Goal: Complete application form: Complete application form

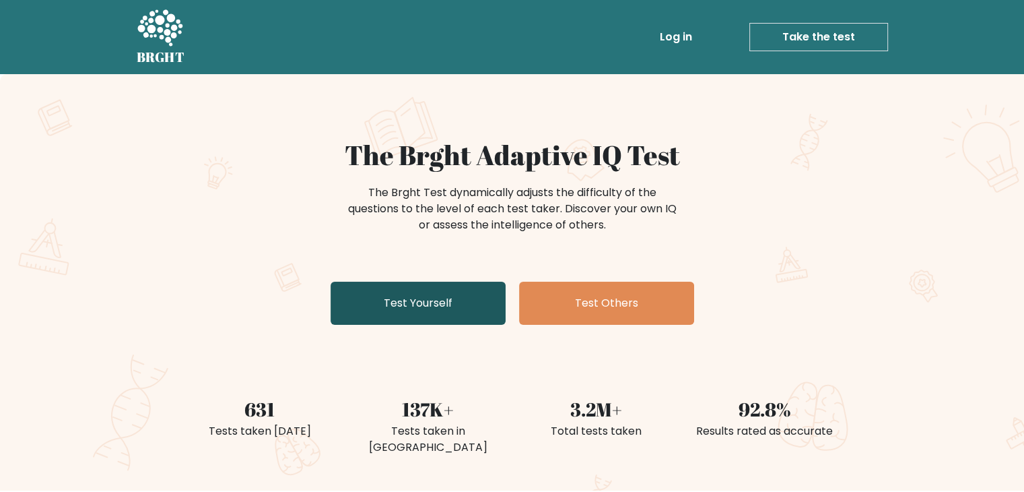
click at [439, 297] on link "Test Yourself" at bounding box center [418, 303] width 175 height 43
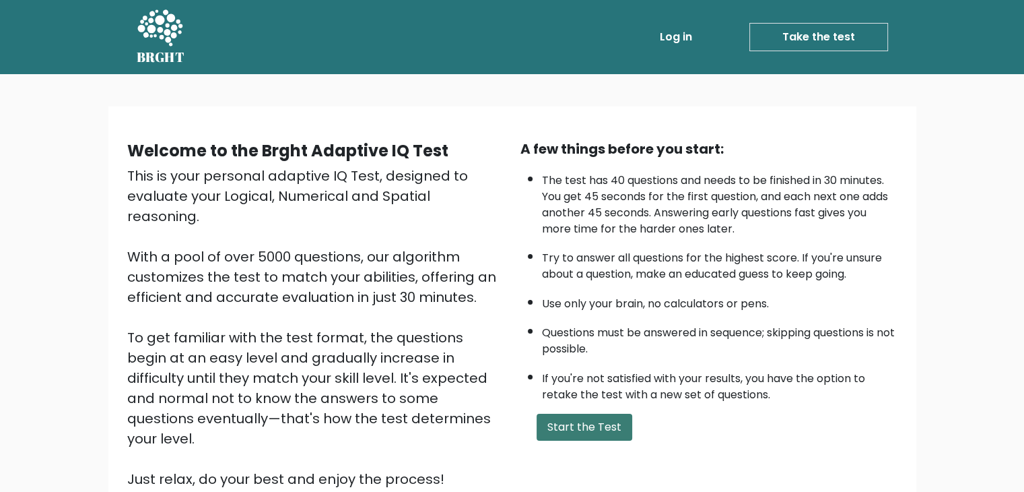
click at [614, 428] on button "Start the Test" at bounding box center [585, 427] width 96 height 27
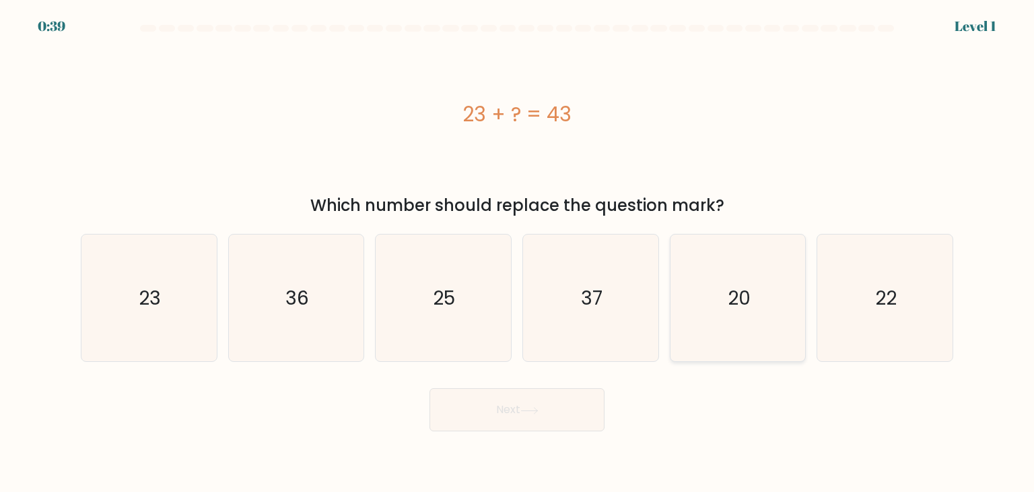
click at [744, 292] on text "20" at bounding box center [739, 297] width 23 height 27
click at [518, 253] on input "e. 20" at bounding box center [517, 249] width 1 height 7
radio input "true"
click at [576, 403] on button "Next" at bounding box center [517, 409] width 175 height 43
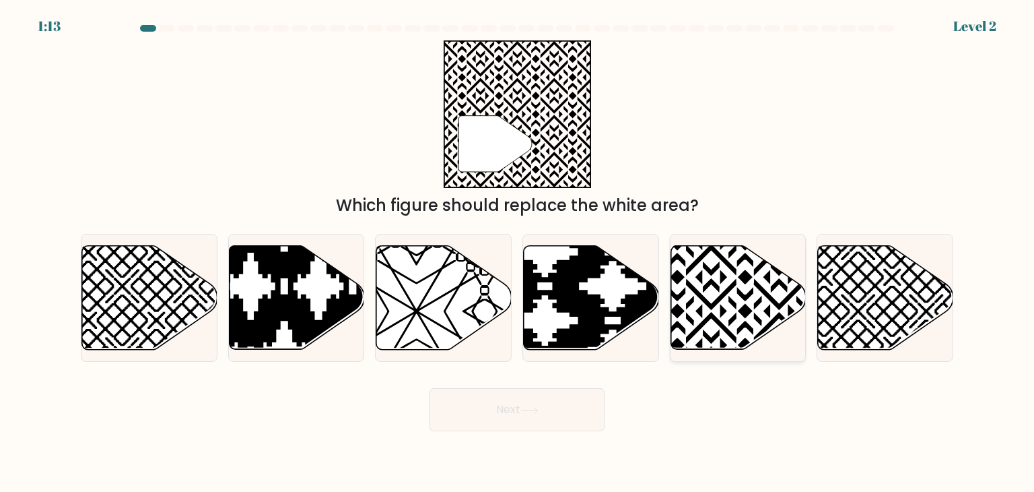
click at [711, 290] on icon at bounding box center [738, 298] width 135 height 104
click at [518, 253] on input "e." at bounding box center [517, 249] width 1 height 7
radio input "true"
click at [512, 417] on button "Next" at bounding box center [517, 409] width 175 height 43
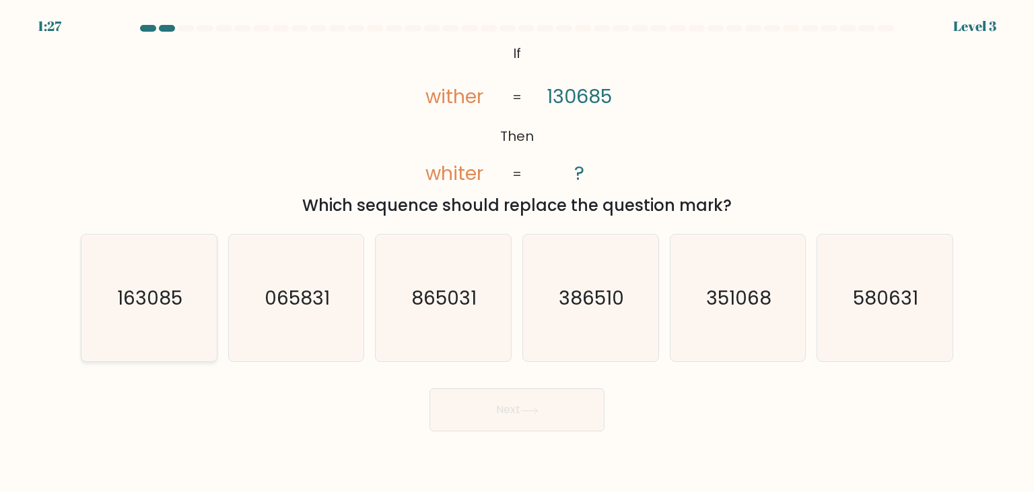
click at [138, 291] on text "163085" at bounding box center [150, 297] width 65 height 27
click at [517, 253] on input "a. 163085" at bounding box center [517, 249] width 1 height 7
radio input "true"
click at [504, 409] on button "Next" at bounding box center [517, 409] width 175 height 43
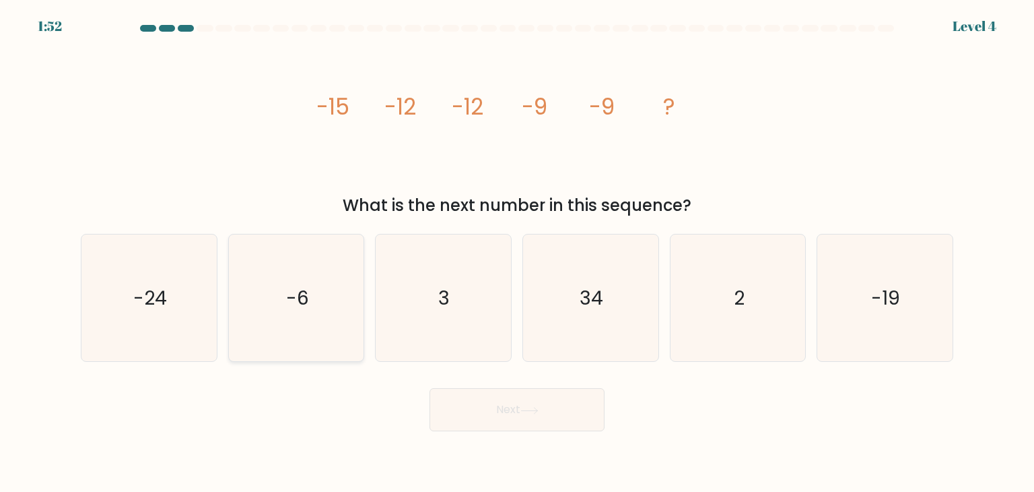
click at [320, 301] on icon "-6" at bounding box center [296, 297] width 127 height 127
click at [517, 253] on input "b. -6" at bounding box center [517, 249] width 1 height 7
radio input "true"
click at [512, 416] on button "Next" at bounding box center [517, 409] width 175 height 43
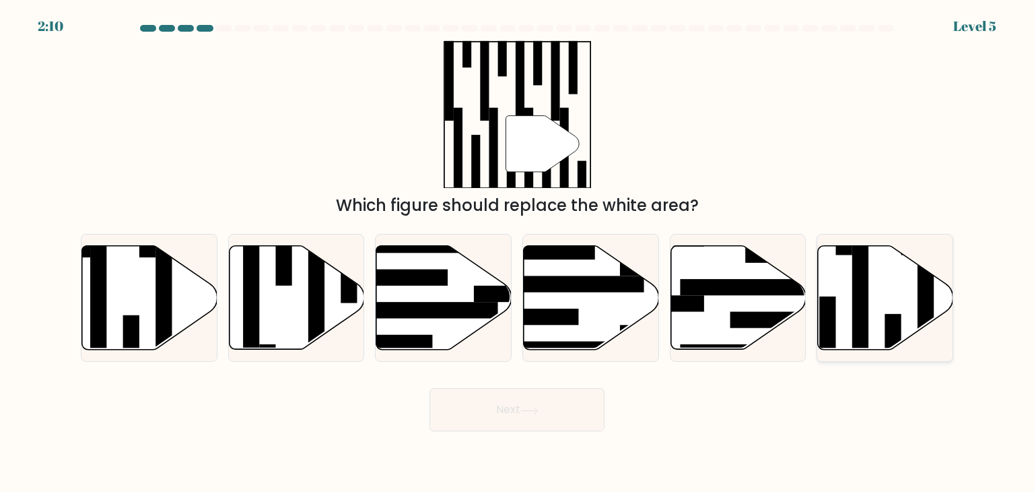
click at [897, 303] on icon at bounding box center [885, 298] width 135 height 104
click at [518, 253] on input "f." at bounding box center [517, 249] width 1 height 7
radio input "true"
click at [515, 418] on button "Next" at bounding box center [517, 409] width 175 height 43
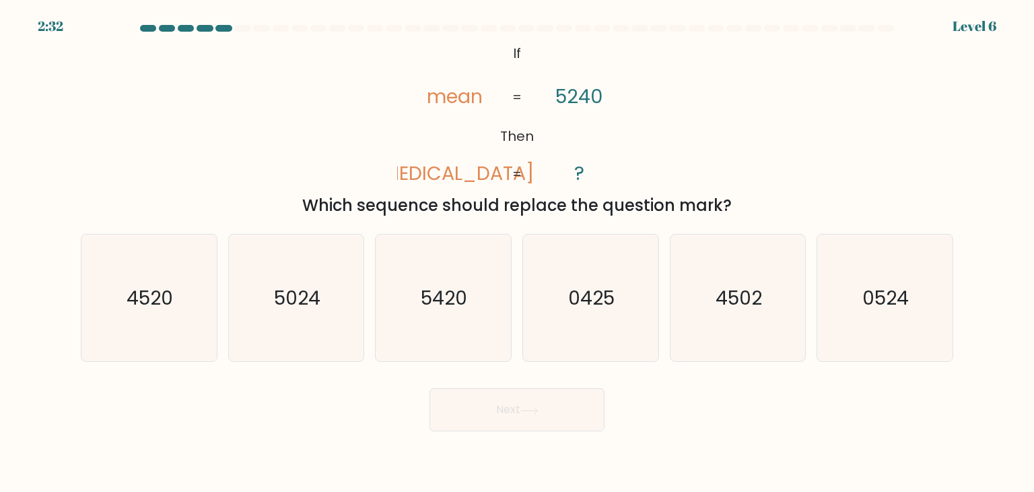
drag, startPoint x: 137, startPoint y: 299, endPoint x: 224, endPoint y: 319, distance: 88.4
click at [137, 299] on text "4520" at bounding box center [150, 297] width 46 height 27
click at [517, 253] on input "a. 4520" at bounding box center [517, 249] width 1 height 7
radio input "true"
click at [546, 405] on button "Next" at bounding box center [517, 409] width 175 height 43
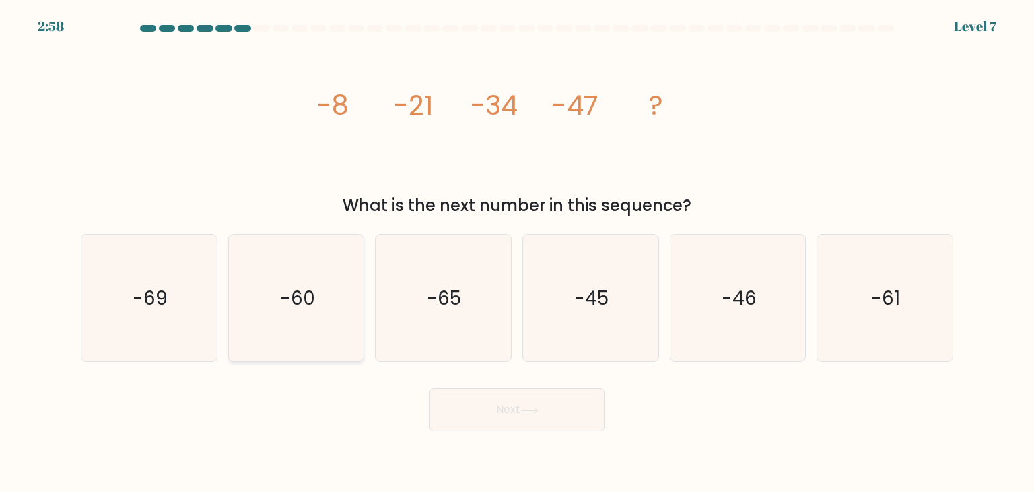
click at [315, 298] on icon "-60" at bounding box center [296, 297] width 127 height 127
click at [517, 253] on input "b. -60" at bounding box center [517, 249] width 1 height 7
radio input "true"
click at [510, 407] on button "Next" at bounding box center [517, 409] width 175 height 43
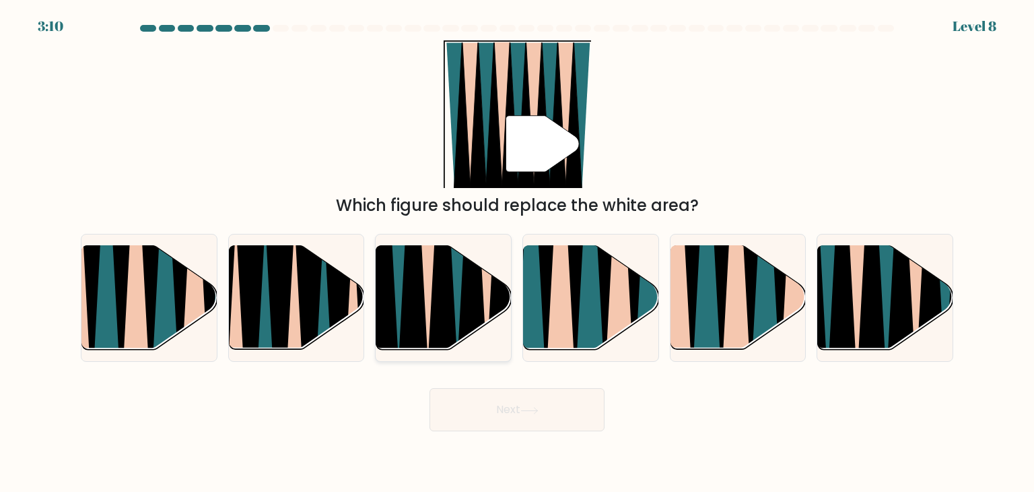
click at [428, 302] on icon at bounding box center [429, 246] width 30 height 270
click at [517, 253] on input "c." at bounding box center [517, 249] width 1 height 7
radio input "true"
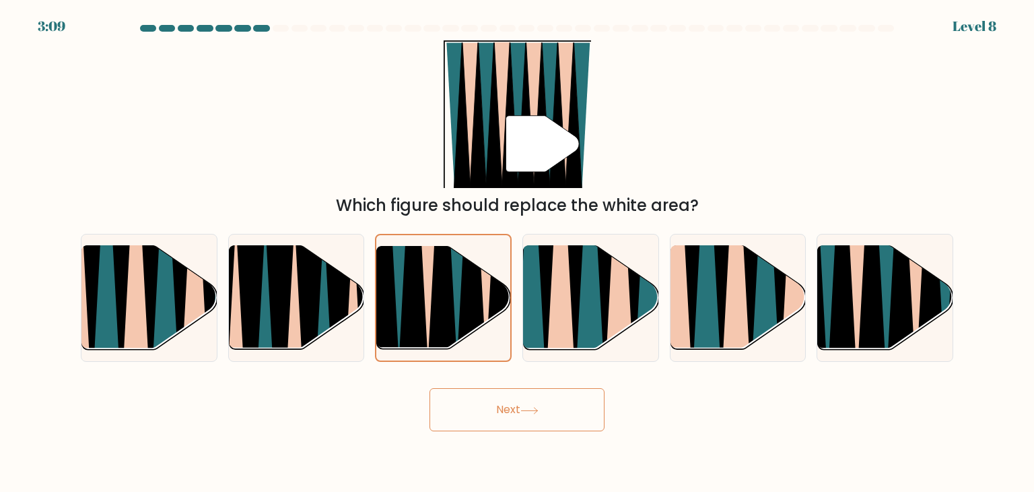
click at [553, 416] on button "Next" at bounding box center [517, 409] width 175 height 43
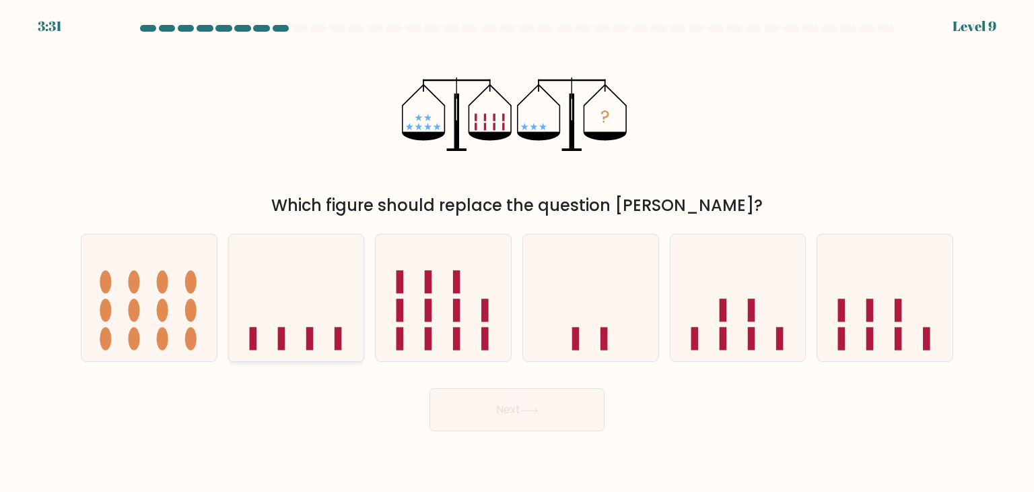
click at [292, 333] on icon at bounding box center [296, 298] width 135 height 112
click at [517, 253] on input "b." at bounding box center [517, 249] width 1 height 7
radio input "true"
click at [507, 416] on button "Next" at bounding box center [517, 409] width 175 height 43
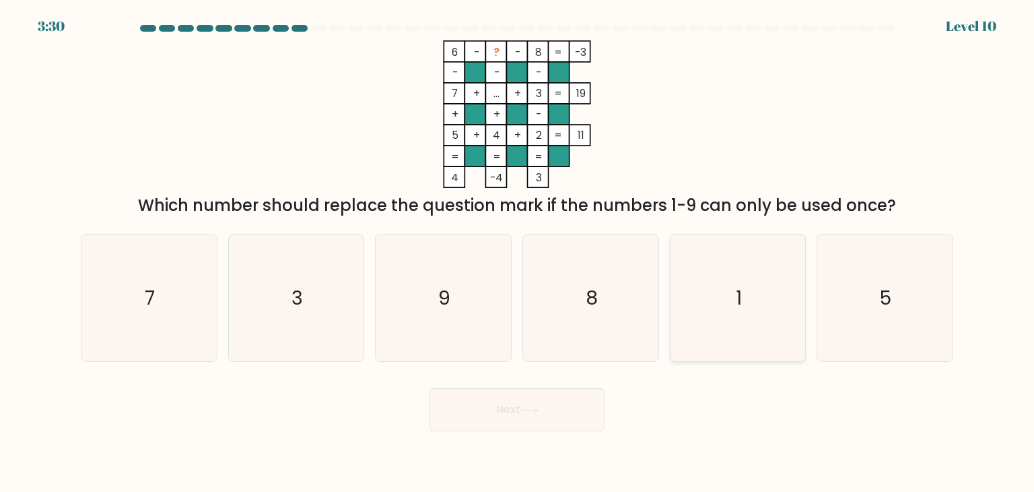
click at [723, 304] on icon "1" at bounding box center [738, 297] width 127 height 127
click at [518, 253] on input "e. 1" at bounding box center [517, 249] width 1 height 7
radio input "true"
click at [564, 416] on button "Next" at bounding box center [517, 409] width 175 height 43
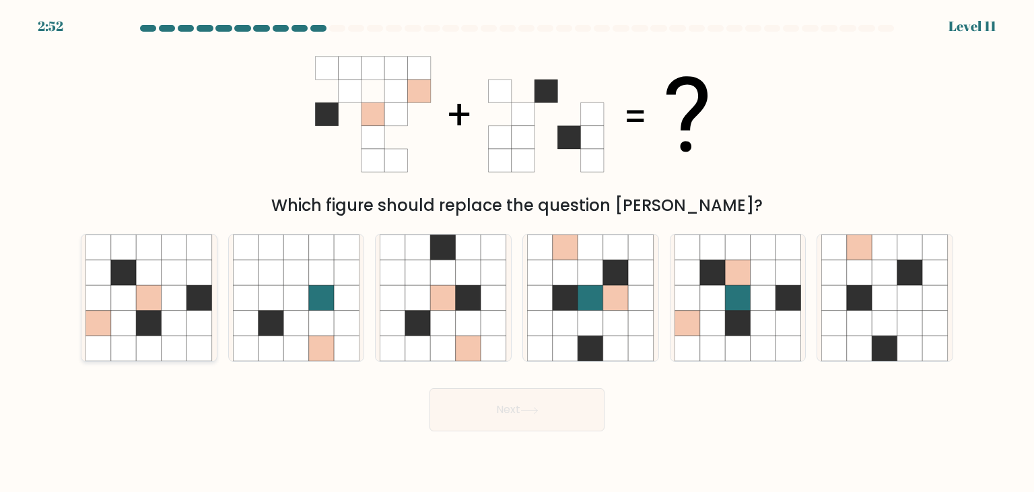
click at [152, 287] on icon at bounding box center [150, 298] width 26 height 26
click at [517, 253] on input "a." at bounding box center [517, 249] width 1 height 7
radio input "true"
click at [529, 421] on button "Next" at bounding box center [517, 409] width 175 height 43
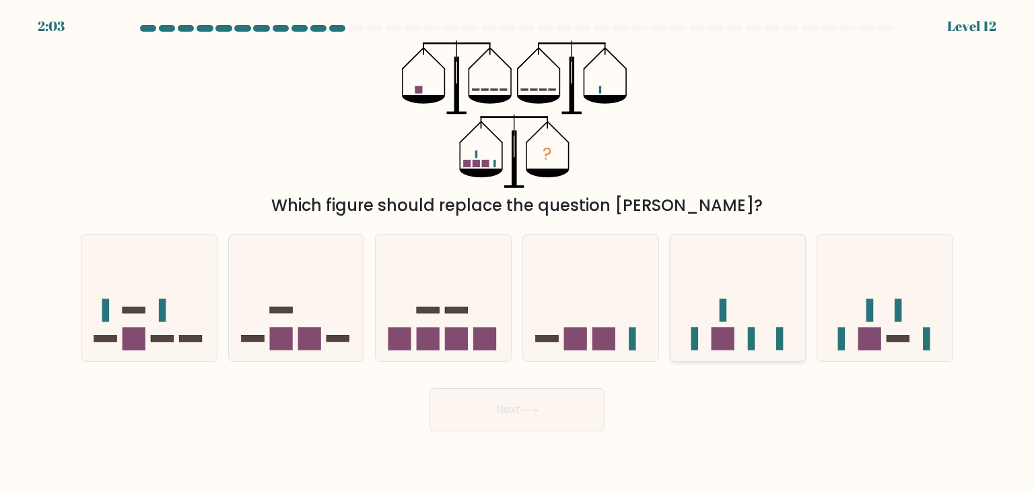
click at [757, 325] on icon at bounding box center [738, 298] width 135 height 112
click at [518, 253] on input "e." at bounding box center [517, 249] width 1 height 7
radio input "true"
click at [511, 405] on button "Next" at bounding box center [517, 409] width 175 height 43
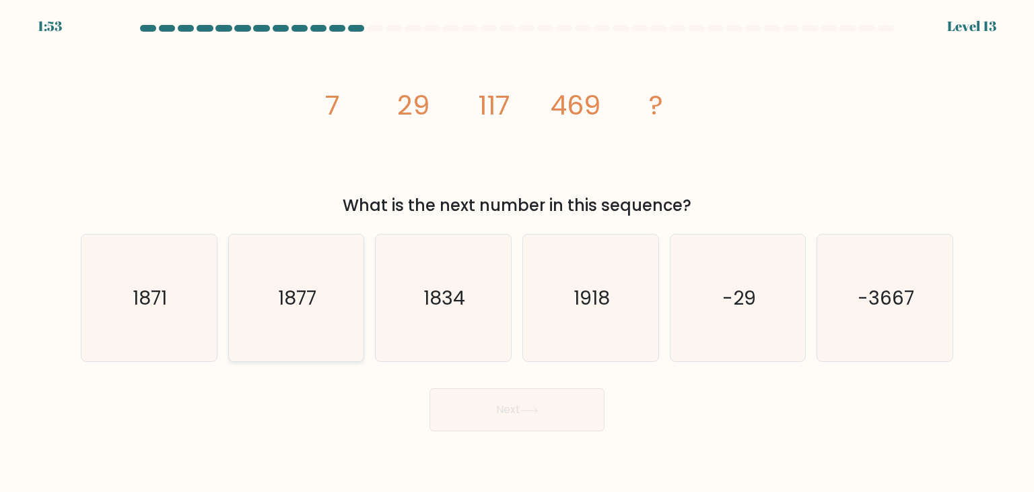
click at [312, 310] on icon "1877" at bounding box center [296, 297] width 127 height 127
click at [517, 253] on input "b. 1877" at bounding box center [517, 249] width 1 height 7
radio input "true"
click at [548, 404] on button "Next" at bounding box center [517, 409] width 175 height 43
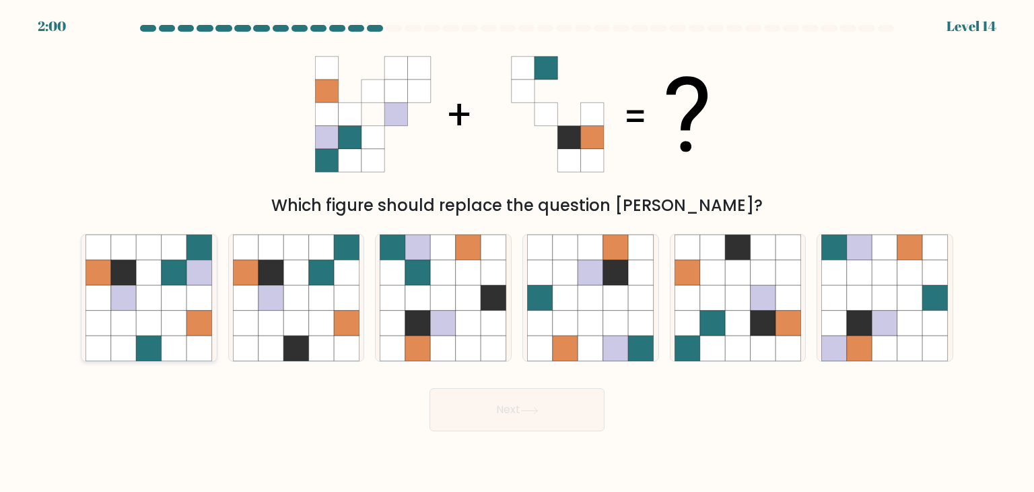
click at [156, 274] on icon at bounding box center [150, 273] width 26 height 26
click at [517, 253] on input "a." at bounding box center [517, 249] width 1 height 7
radio input "true"
click at [543, 419] on button "Next" at bounding box center [517, 409] width 175 height 43
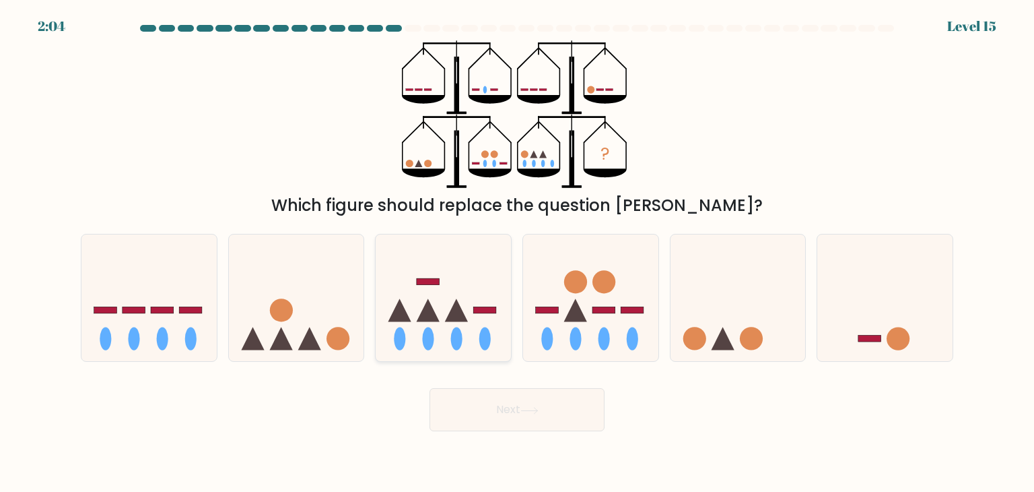
click at [469, 301] on icon at bounding box center [443, 298] width 135 height 112
click at [517, 253] on input "c." at bounding box center [517, 249] width 1 height 7
radio input "true"
click at [512, 418] on button "Next" at bounding box center [517, 409] width 175 height 43
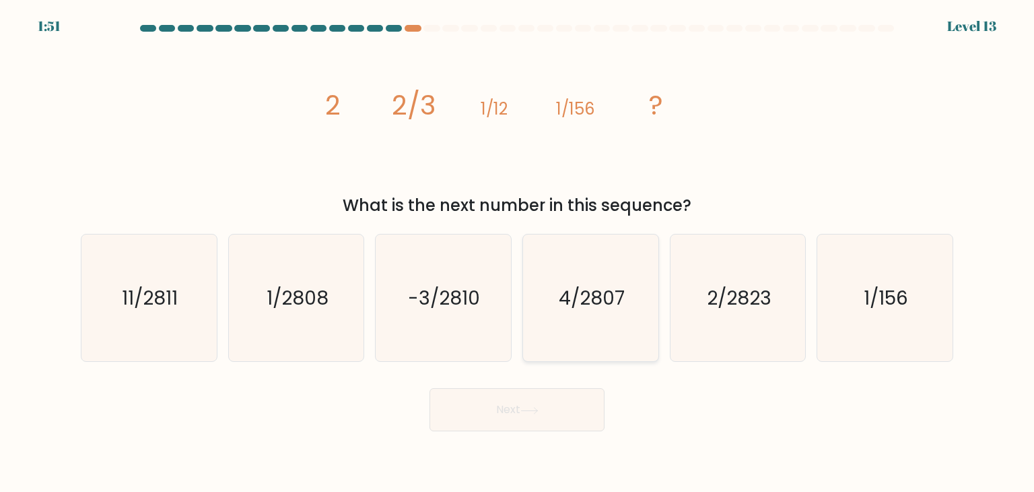
click at [585, 300] on text "4/2807" at bounding box center [592, 297] width 66 height 27
click at [518, 253] on input "d. 4/2807" at bounding box center [517, 249] width 1 height 7
radio input "true"
click at [506, 420] on button "Next" at bounding box center [517, 409] width 175 height 43
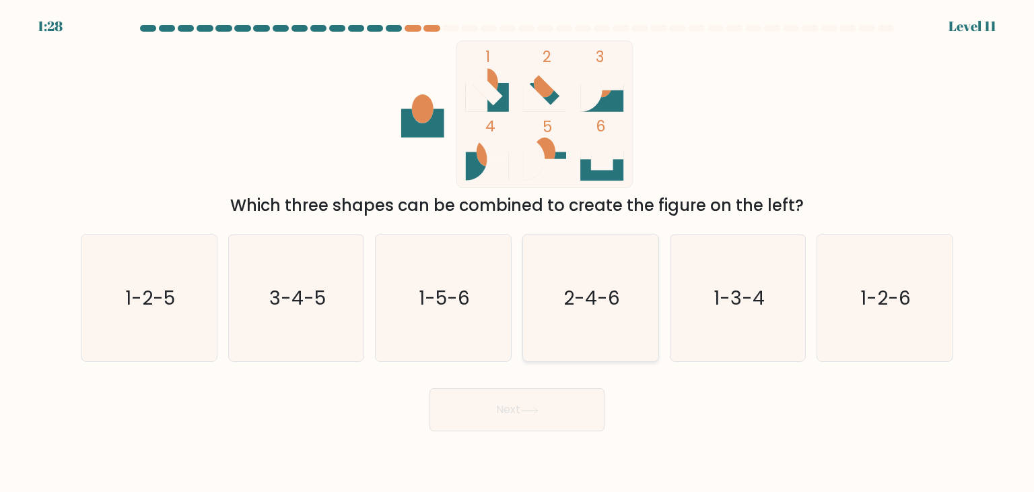
click at [585, 275] on icon "2-4-6" at bounding box center [590, 297] width 127 height 127
click at [518, 253] on input "d. 2-4-6" at bounding box center [517, 249] width 1 height 7
radio input "true"
click at [513, 418] on button "Next" at bounding box center [517, 409] width 175 height 43
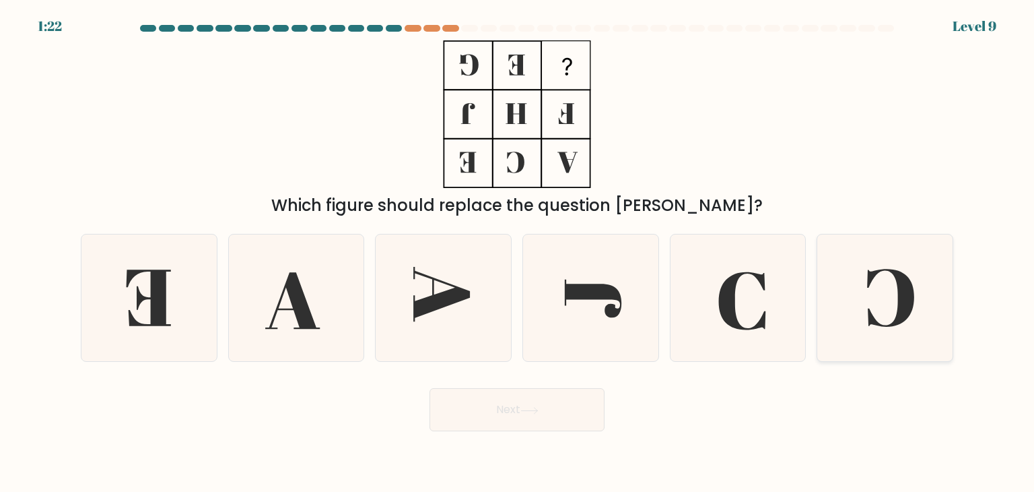
click at [859, 287] on icon at bounding box center [885, 297] width 127 height 127
click at [518, 253] on input "f." at bounding box center [517, 249] width 1 height 7
radio input "true"
click at [523, 418] on button "Next" at bounding box center [517, 409] width 175 height 43
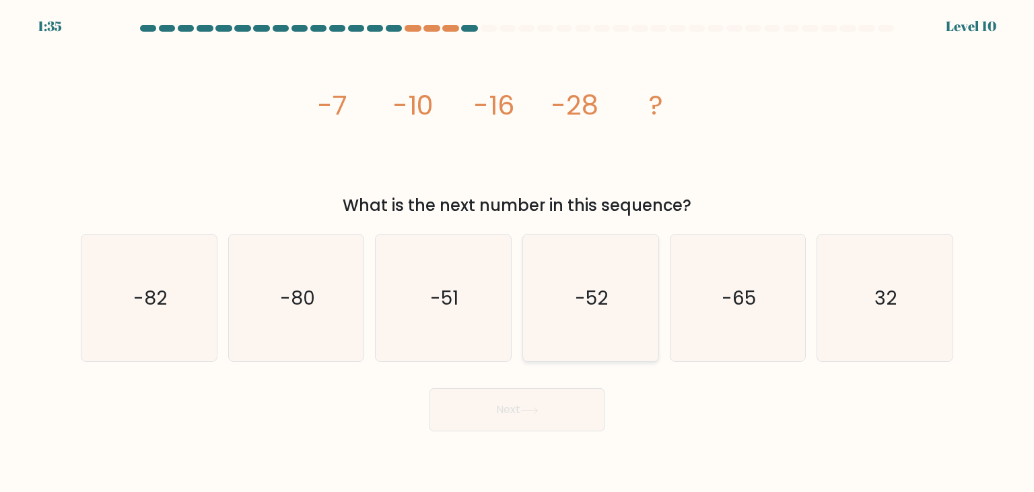
click at [625, 296] on icon "-52" at bounding box center [590, 297] width 127 height 127
click at [518, 253] on input "d. -52" at bounding box center [517, 249] width 1 height 7
radio input "true"
click at [570, 405] on button "Next" at bounding box center [517, 409] width 175 height 43
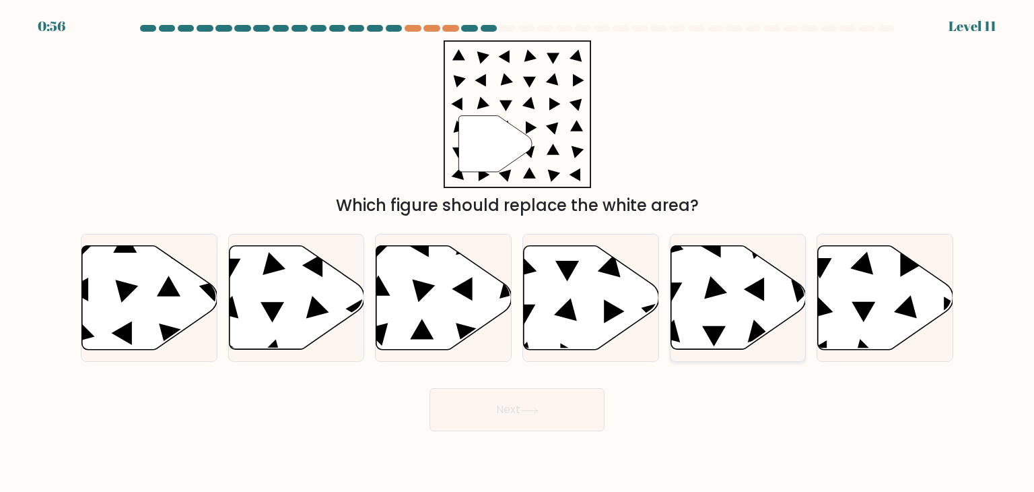
click at [734, 310] on icon at bounding box center [738, 298] width 135 height 104
click at [518, 253] on input "e." at bounding box center [517, 249] width 1 height 7
radio input "true"
click at [548, 405] on button "Next" at bounding box center [517, 409] width 175 height 43
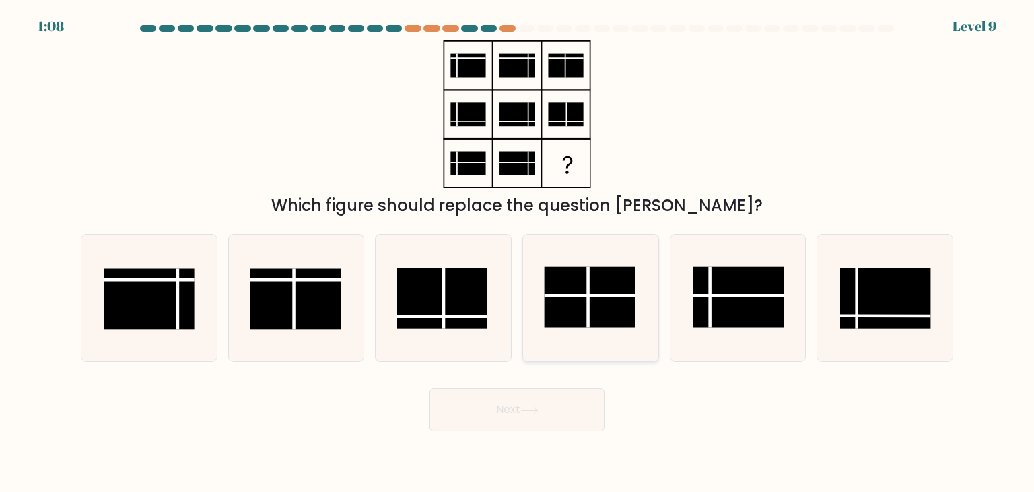
drag, startPoint x: 601, startPoint y: 302, endPoint x: 603, endPoint y: 310, distance: 9.0
click at [601, 302] on rect at bounding box center [590, 297] width 91 height 61
click at [518, 253] on input "d." at bounding box center [517, 249] width 1 height 7
radio input "true"
click at [514, 415] on button "Next" at bounding box center [517, 409] width 175 height 43
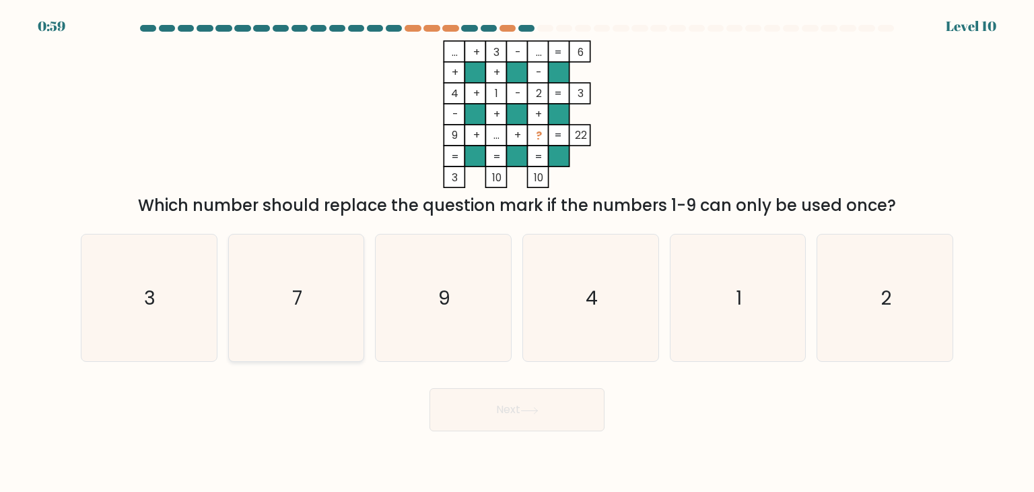
click at [310, 297] on icon "7" at bounding box center [296, 297] width 127 height 127
click at [517, 253] on input "b. 7" at bounding box center [517, 249] width 1 height 7
radio input "true"
click at [477, 406] on button "Next" at bounding box center [517, 409] width 175 height 43
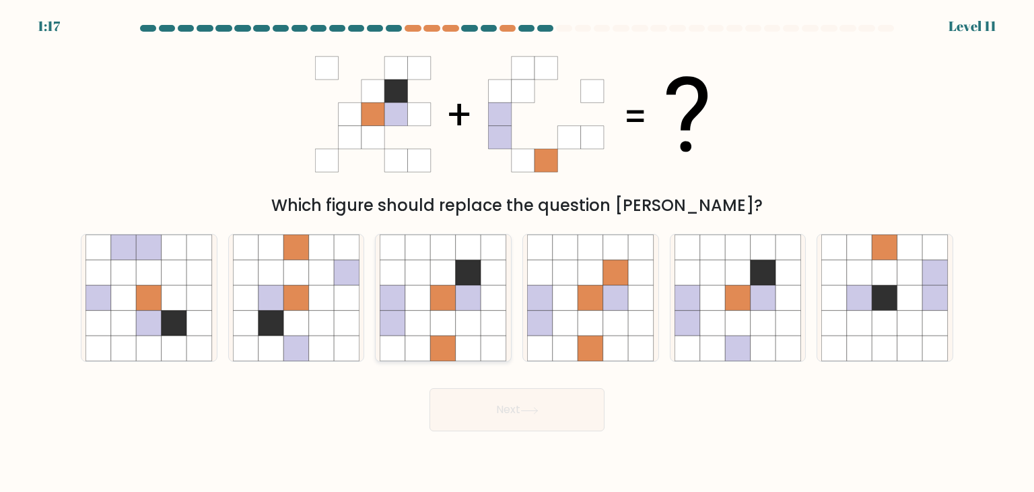
click at [453, 339] on icon at bounding box center [444, 349] width 26 height 26
click at [517, 253] on input "c." at bounding box center [517, 249] width 1 height 7
radio input "true"
click at [524, 419] on button "Next" at bounding box center [517, 409] width 175 height 43
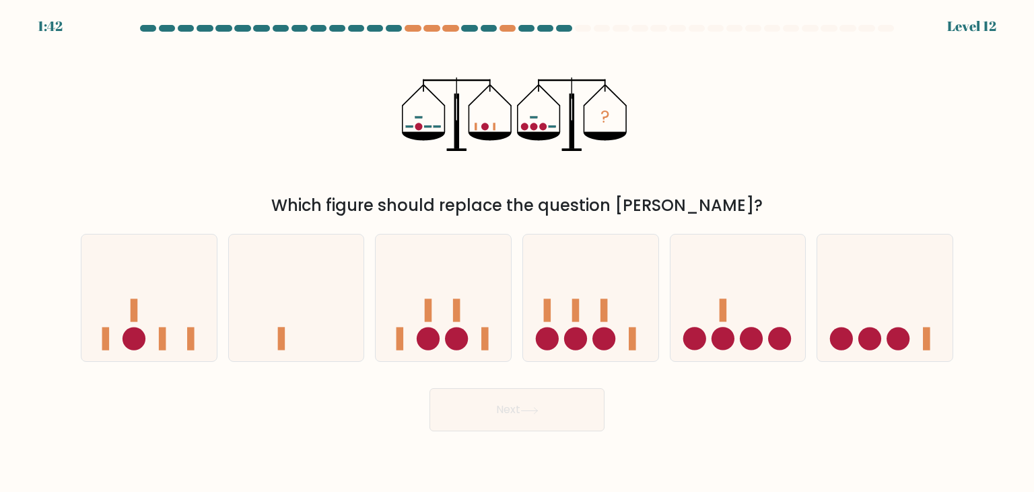
drag, startPoint x: 420, startPoint y: 329, endPoint x: 451, endPoint y: 366, distance: 48.3
click at [420, 329] on icon at bounding box center [443, 298] width 135 height 112
click at [517, 253] on input "c." at bounding box center [517, 249] width 1 height 7
radio input "true"
click at [487, 407] on button "Next" at bounding box center [517, 409] width 175 height 43
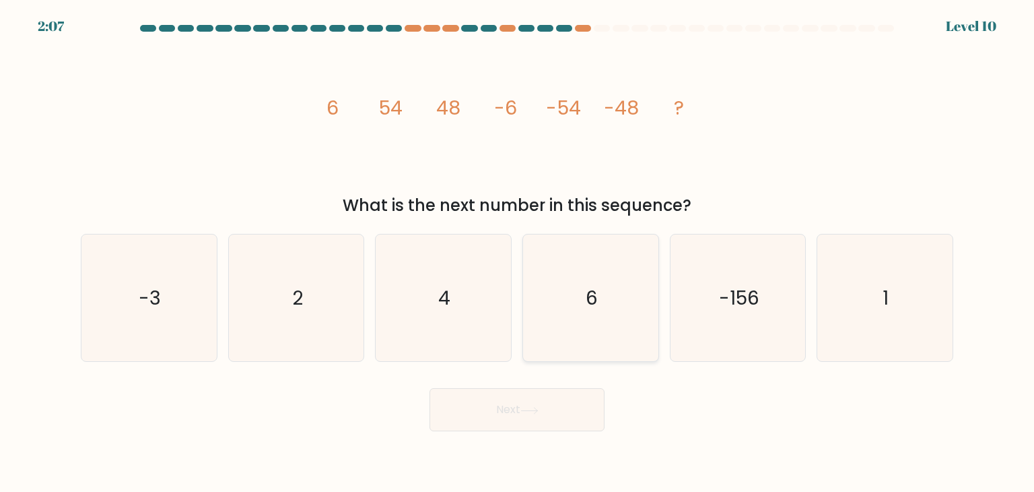
drag, startPoint x: 618, startPoint y: 300, endPoint x: 620, endPoint y: 313, distance: 13.7
click at [619, 300] on icon "6" at bounding box center [590, 297] width 127 height 127
click at [518, 253] on input "d. 6" at bounding box center [517, 249] width 1 height 7
radio input "true"
click at [568, 414] on button "Next" at bounding box center [517, 409] width 175 height 43
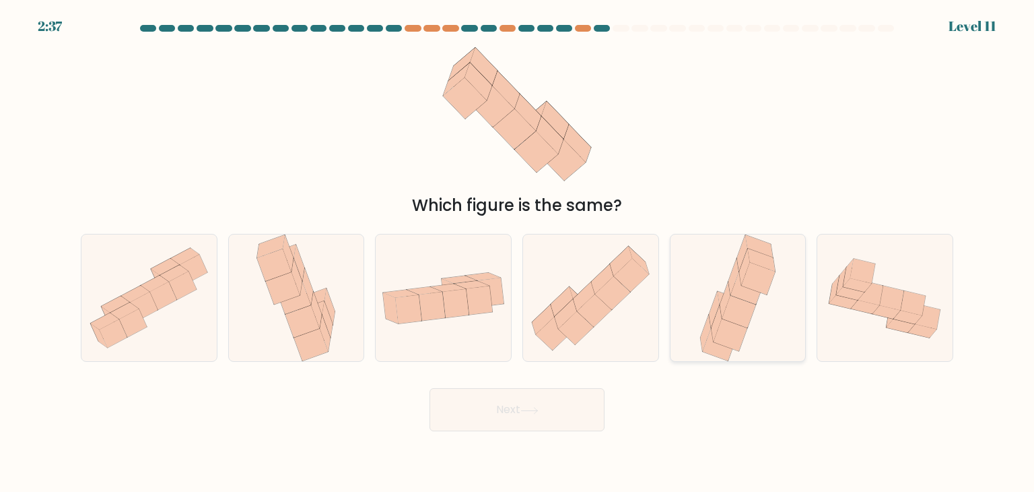
click at [722, 297] on icon at bounding box center [731, 302] width 28 height 23
click at [518, 253] on input "e." at bounding box center [517, 249] width 1 height 7
radio input "true"
click at [558, 410] on button "Next" at bounding box center [517, 409] width 175 height 43
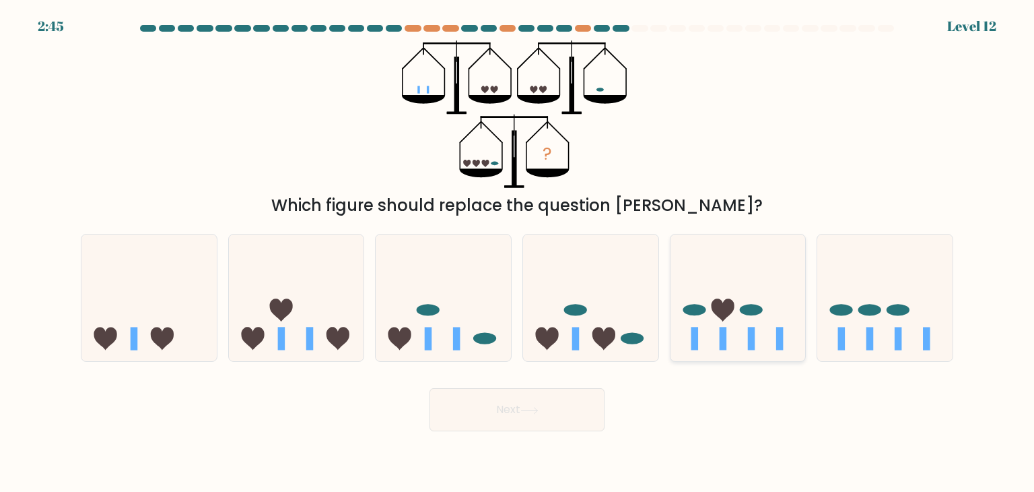
drag, startPoint x: 731, startPoint y: 342, endPoint x: 722, endPoint y: 343, distance: 9.5
click at [731, 341] on icon at bounding box center [738, 298] width 135 height 112
click at [518, 253] on input "e." at bounding box center [517, 249] width 1 height 7
radio input "true"
click at [517, 422] on button "Next" at bounding box center [517, 409] width 175 height 43
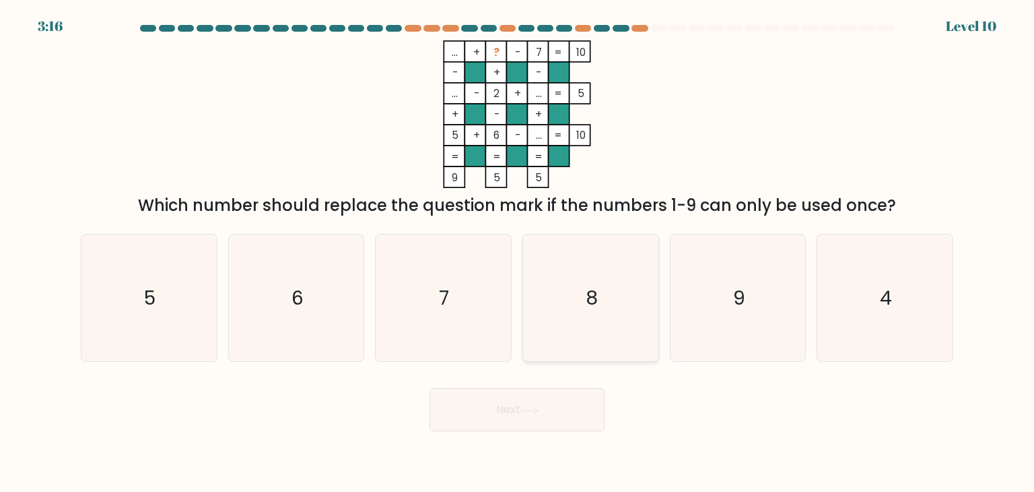
click at [609, 310] on icon "8" at bounding box center [590, 297] width 127 height 127
click at [518, 253] on input "d. 8" at bounding box center [517, 249] width 1 height 7
radio input "true"
click at [536, 412] on icon at bounding box center [530, 410] width 18 height 7
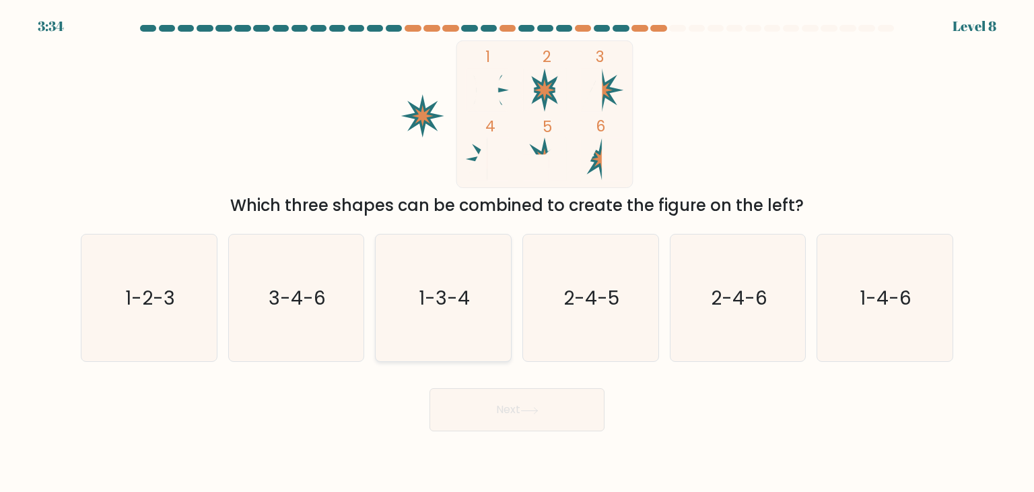
drag, startPoint x: 319, startPoint y: 302, endPoint x: 395, endPoint y: 345, distance: 86.5
click at [320, 302] on text "3-4-6" at bounding box center [297, 297] width 57 height 27
click at [474, 411] on button "Next" at bounding box center [517, 409] width 175 height 43
click at [329, 312] on icon "3-4-6" at bounding box center [296, 297] width 127 height 127
click at [517, 253] on input "b. 3-4-6" at bounding box center [517, 249] width 1 height 7
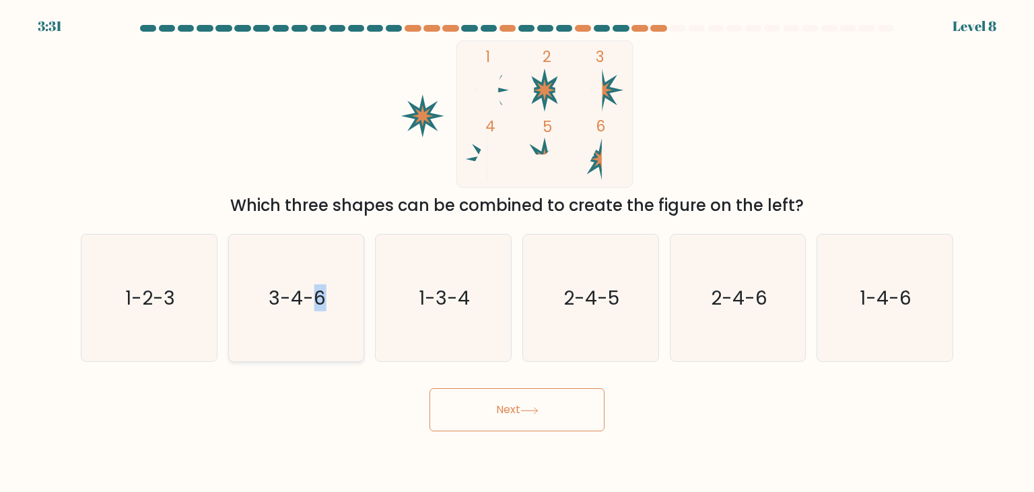
radio input "true"
click at [490, 413] on button "Next" at bounding box center [517, 409] width 175 height 43
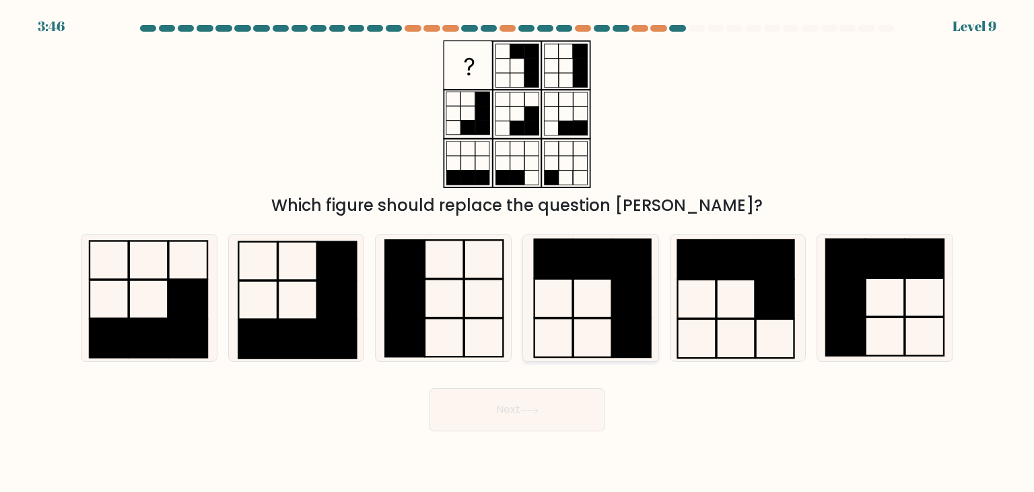
click at [614, 280] on rect at bounding box center [632, 298] width 38 height 39
click at [518, 253] on input "d." at bounding box center [517, 249] width 1 height 7
radio input "true"
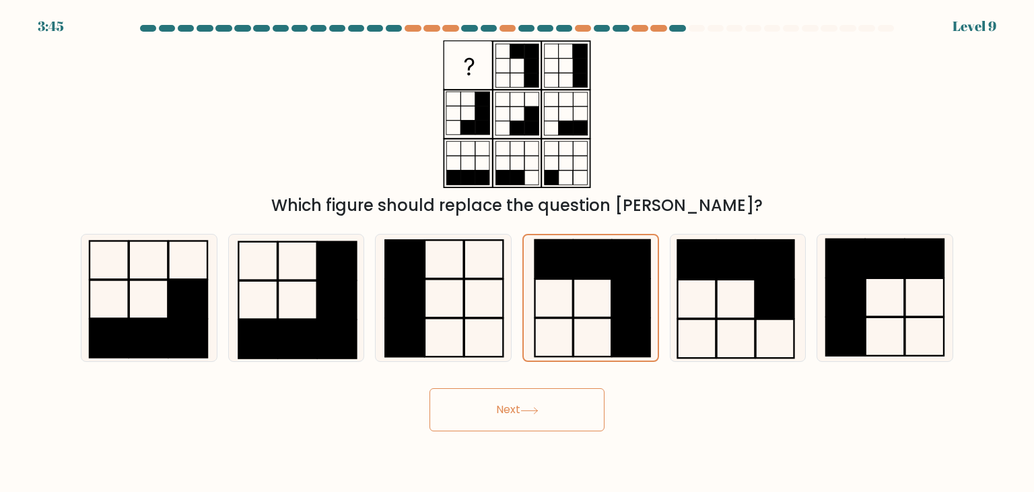
click at [535, 407] on icon at bounding box center [530, 410] width 18 height 7
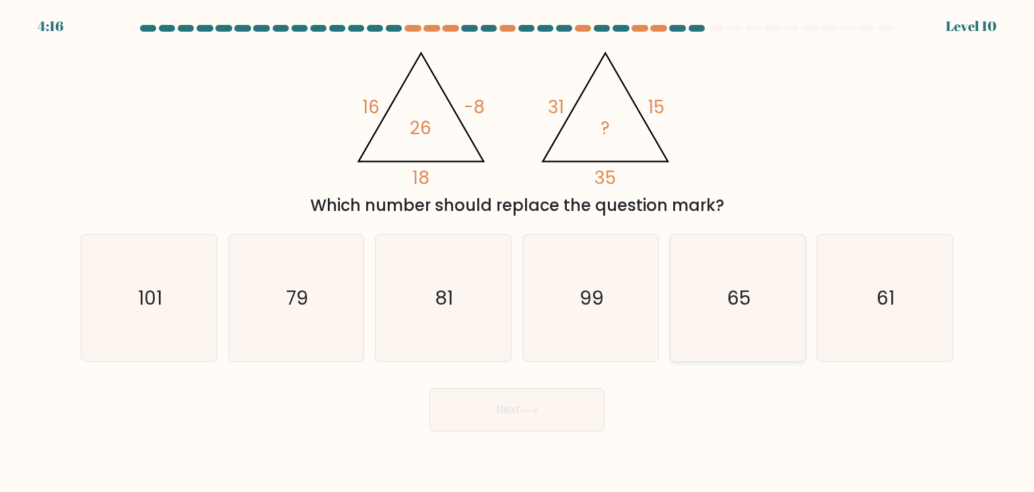
drag, startPoint x: 770, startPoint y: 284, endPoint x: 759, endPoint y: 337, distance: 53.8
click at [771, 288] on icon "65" at bounding box center [738, 297] width 127 height 127
click at [518, 253] on input "e. 65" at bounding box center [517, 249] width 1 height 7
radio input "true"
click at [561, 420] on button "Next" at bounding box center [517, 409] width 175 height 43
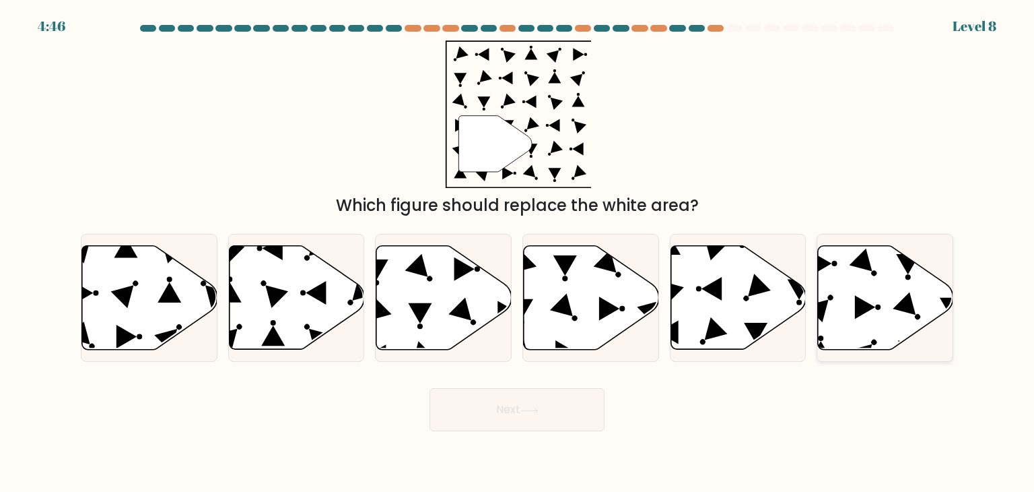
click at [861, 297] on icon at bounding box center [885, 298] width 135 height 104
click at [518, 253] on input "f." at bounding box center [517, 249] width 1 height 7
radio input "true"
click at [560, 411] on button "Next" at bounding box center [517, 409] width 175 height 43
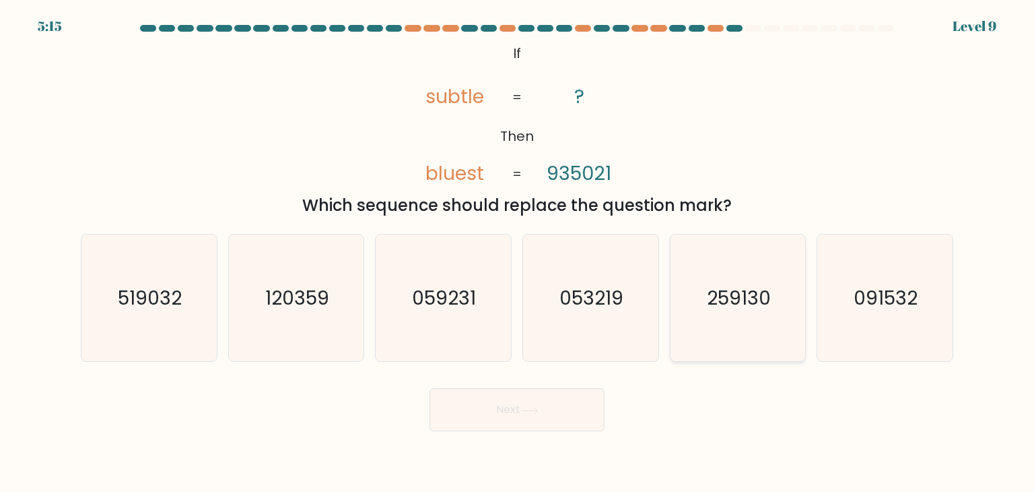
click at [750, 317] on icon "259130" at bounding box center [738, 297] width 127 height 127
click at [518, 253] on input "e. 259130" at bounding box center [517, 249] width 1 height 7
radio input "true"
click at [537, 407] on icon at bounding box center [529, 410] width 16 height 6
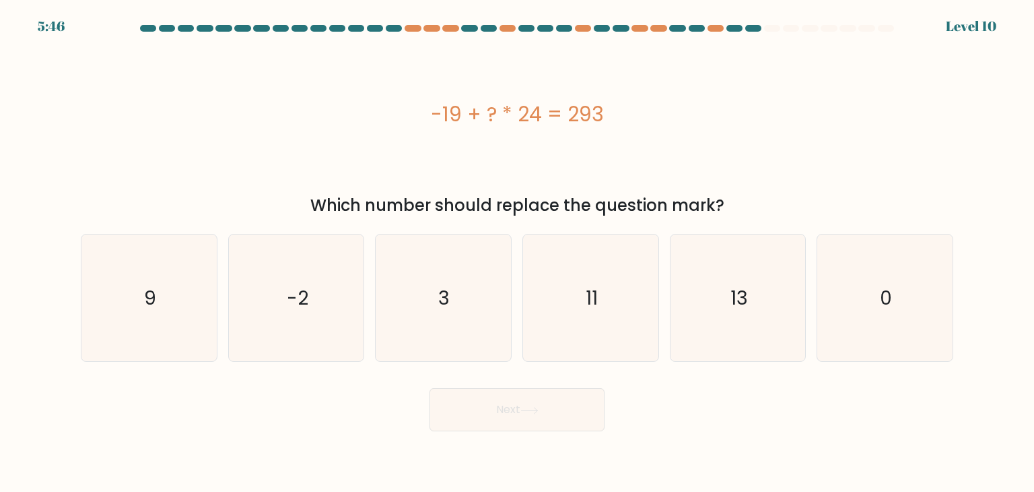
click at [447, 202] on div "Which number should replace the question mark?" at bounding box center [517, 205] width 857 height 24
click at [769, 294] on icon "13" at bounding box center [738, 297] width 127 height 127
click at [518, 253] on input "e. 13" at bounding box center [517, 249] width 1 height 7
radio input "true"
click at [541, 418] on button "Next" at bounding box center [517, 409] width 175 height 43
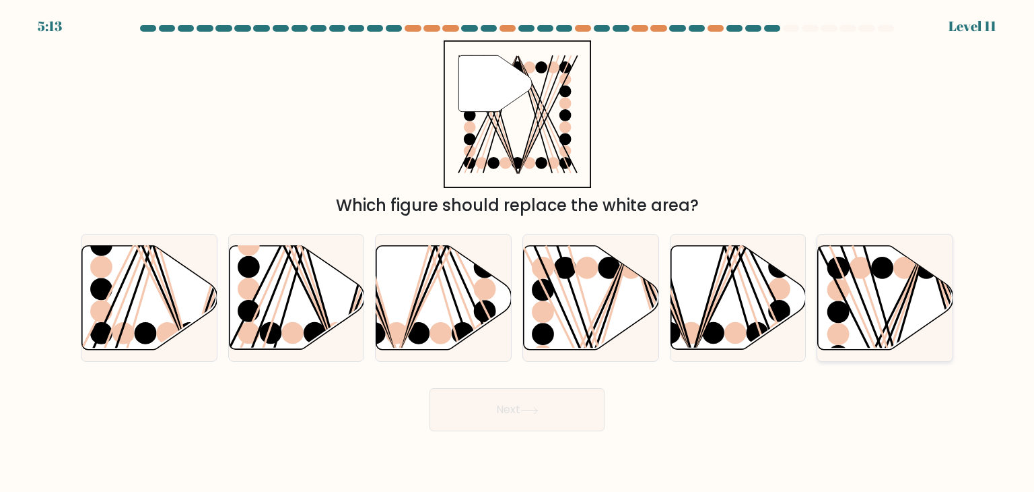
click at [871, 312] on icon at bounding box center [885, 298] width 135 height 104
click at [518, 253] on input "f." at bounding box center [517, 249] width 1 height 7
radio input "true"
click at [548, 403] on button "Next" at bounding box center [517, 409] width 175 height 43
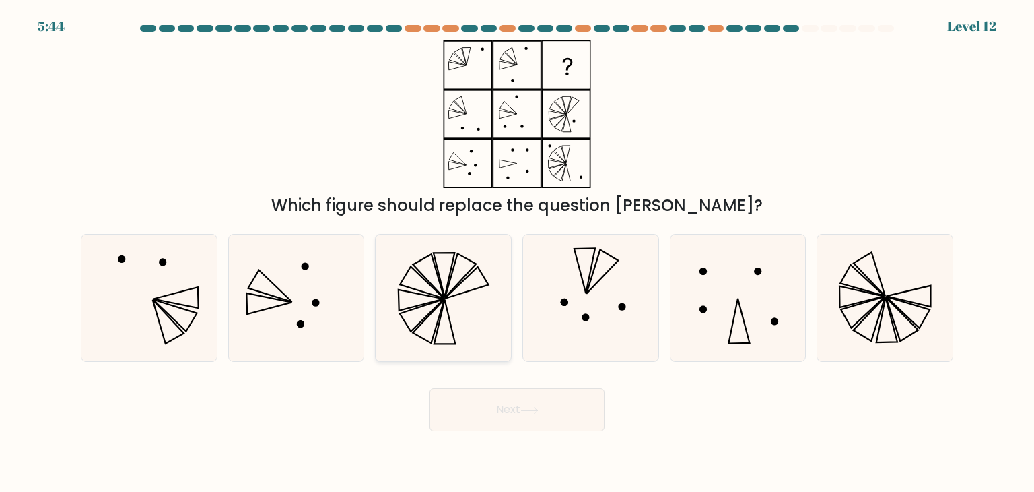
click at [459, 303] on icon at bounding box center [443, 297] width 127 height 127
click at [517, 253] on input "c." at bounding box center [517, 249] width 1 height 7
radio input "true"
click at [504, 405] on button "Next" at bounding box center [517, 409] width 175 height 43
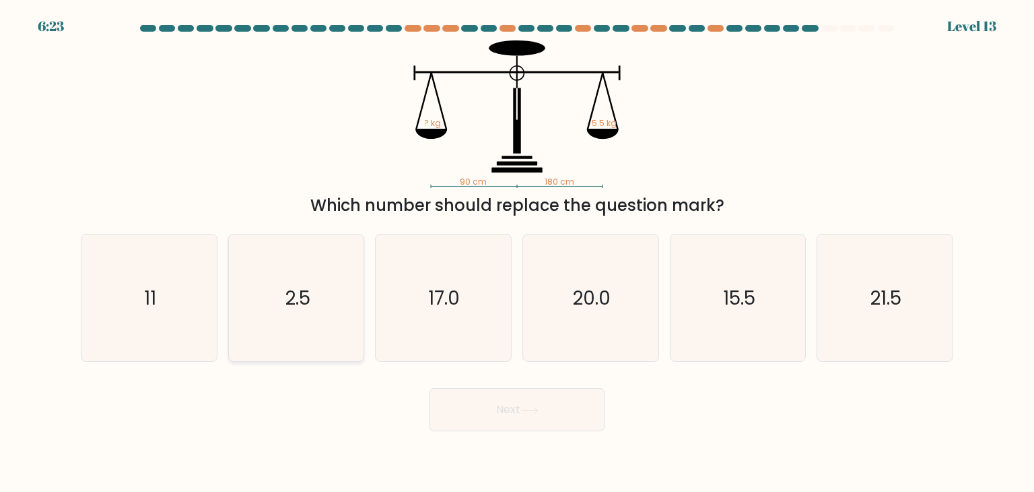
drag, startPoint x: 331, startPoint y: 303, endPoint x: 361, endPoint y: 316, distance: 32.3
click at [331, 303] on icon "2.5" at bounding box center [296, 297] width 127 height 127
click at [517, 253] on input "b. 2.5" at bounding box center [517, 249] width 1 height 7
radio input "true"
click at [546, 409] on button "Next" at bounding box center [517, 409] width 175 height 43
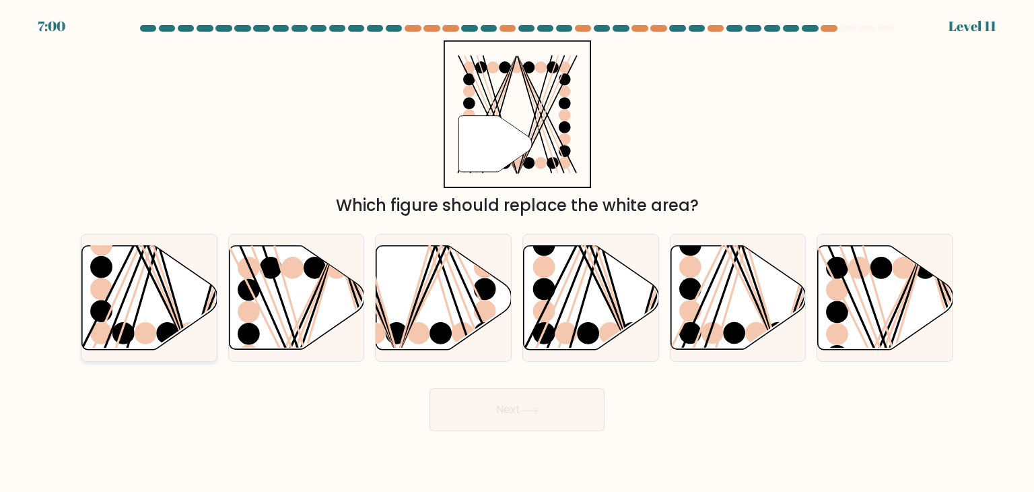
click at [113, 271] on icon at bounding box center [149, 298] width 135 height 104
click at [517, 253] on input "a." at bounding box center [517, 249] width 1 height 7
radio input "true"
click at [531, 414] on button "Next" at bounding box center [517, 409] width 175 height 43
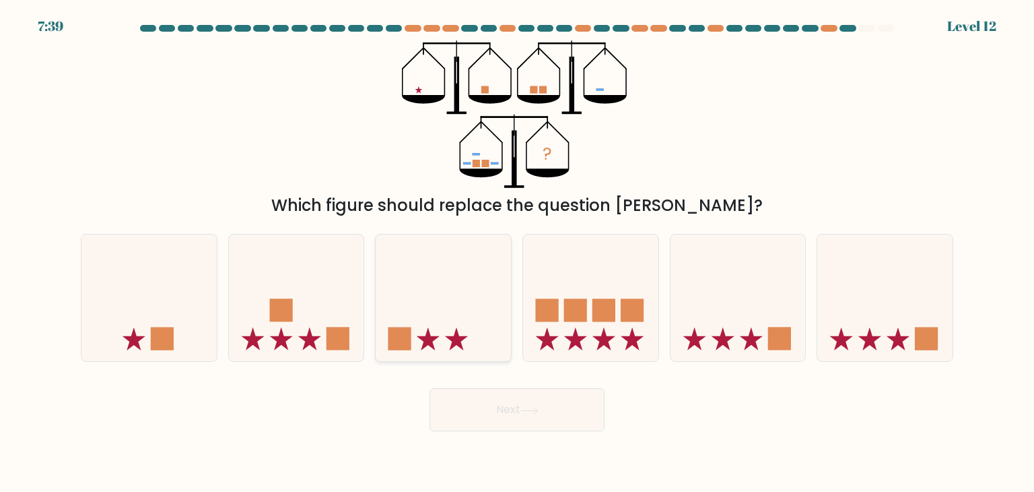
click at [436, 306] on icon at bounding box center [443, 298] width 135 height 112
click at [517, 253] on input "c." at bounding box center [517, 249] width 1 height 7
radio input "true"
click at [539, 419] on button "Next" at bounding box center [517, 409] width 175 height 43
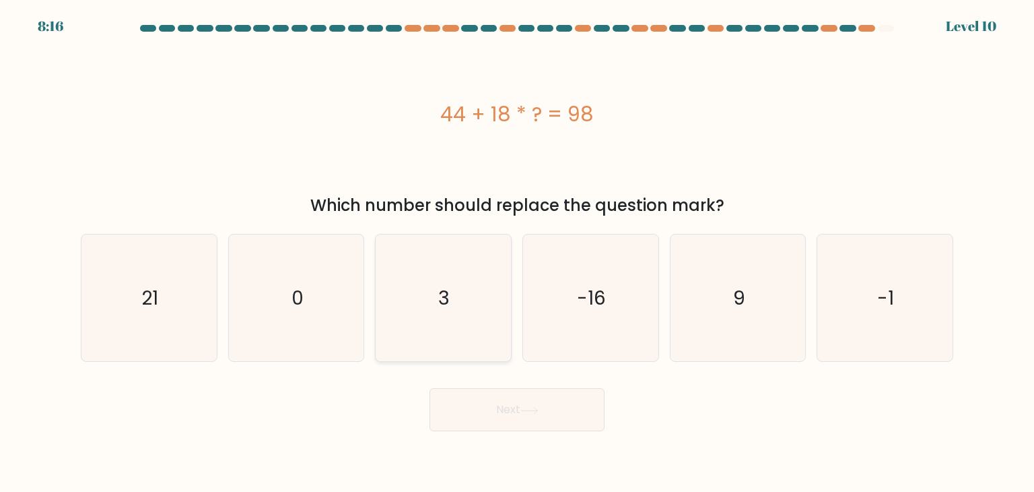
click at [447, 303] on text "3" at bounding box center [444, 297] width 11 height 27
click at [517, 253] on input "c. 3" at bounding box center [517, 249] width 1 height 7
radio input "true"
click at [498, 425] on button "Next" at bounding box center [517, 409] width 175 height 43
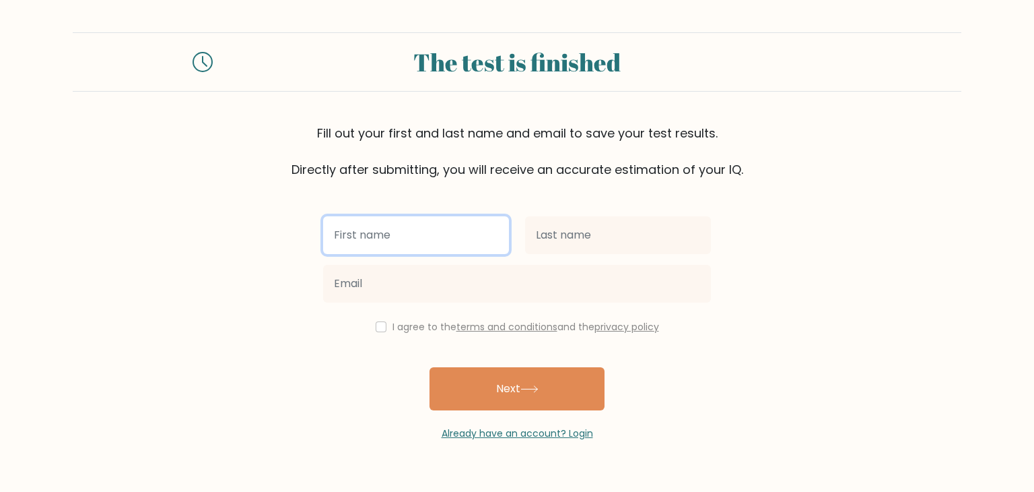
click at [426, 228] on input "text" at bounding box center [416, 235] width 186 height 38
type input "Samuel"
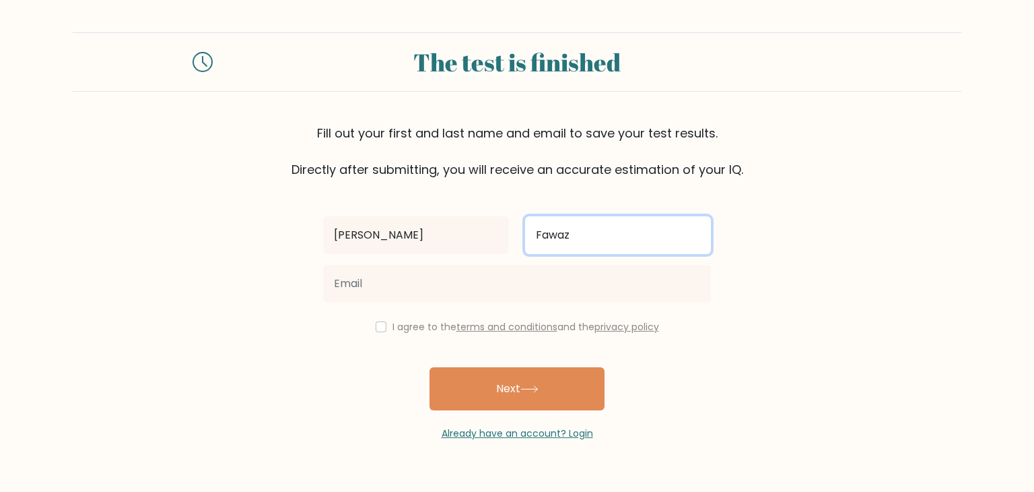
type input "Fawaz"
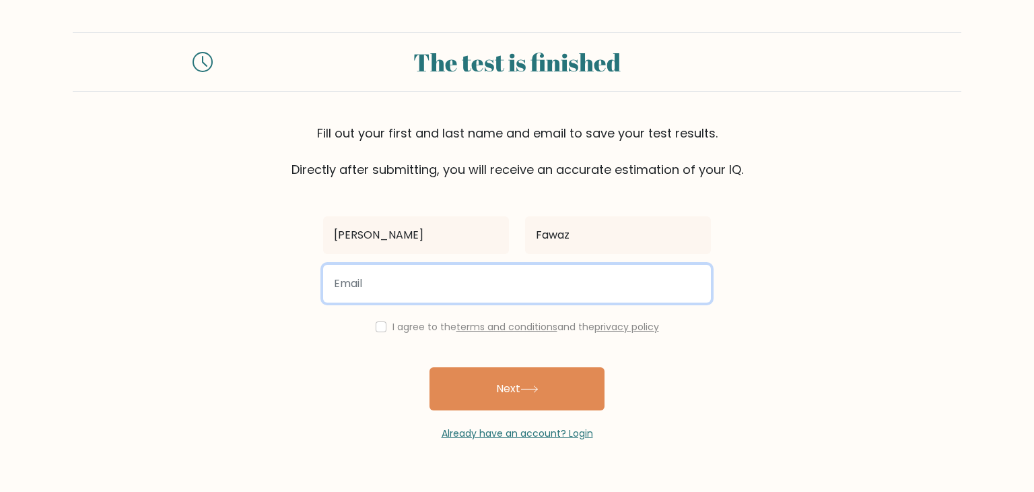
click at [363, 286] on input "email" at bounding box center [517, 284] width 388 height 38
type input "hfawaz19@hotmail.com"
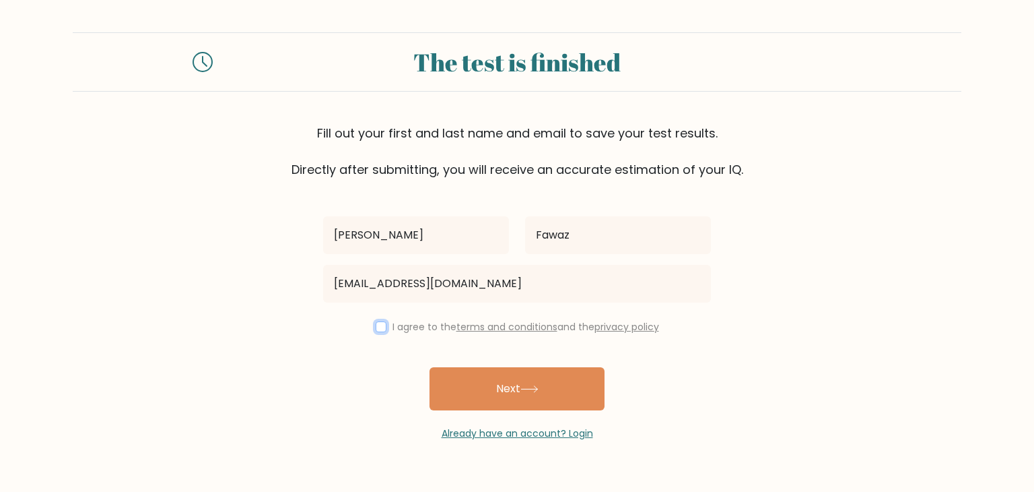
click at [378, 330] on input "checkbox" at bounding box center [381, 326] width 11 height 11
checkbox input "true"
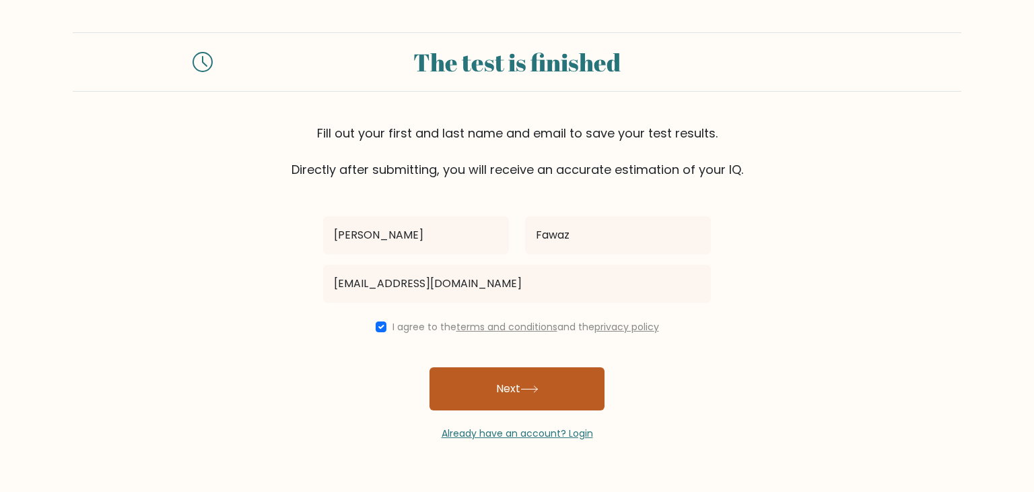
click at [535, 395] on button "Next" at bounding box center [517, 388] width 175 height 43
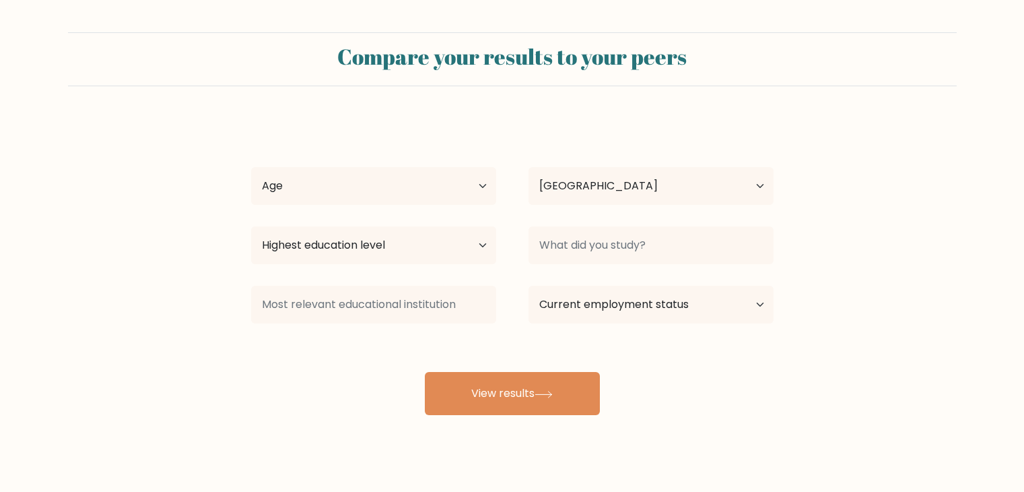
select select "US"
click at [476, 183] on select "Age Under [DEMOGRAPHIC_DATA] [DEMOGRAPHIC_DATA] [DEMOGRAPHIC_DATA] [DEMOGRAPHIC…" at bounding box center [373, 186] width 245 height 38
select select "45_54"
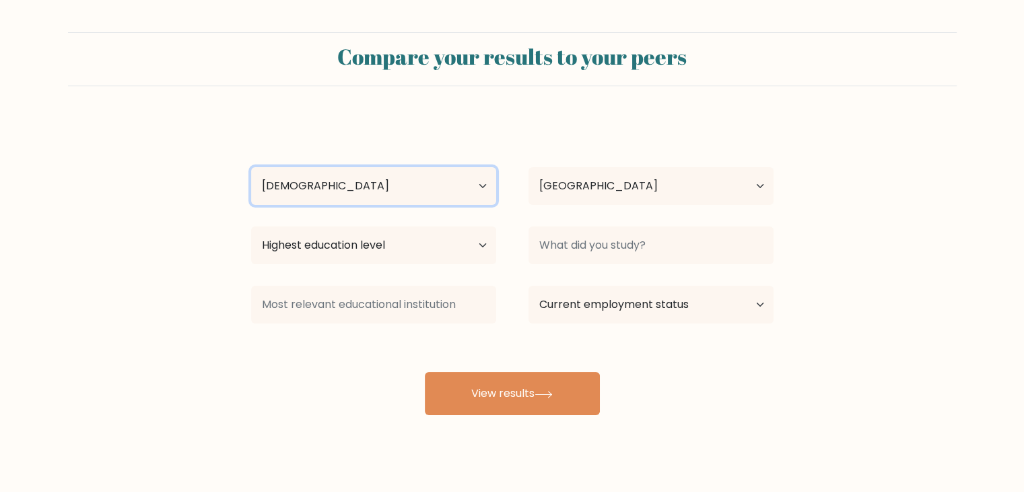
click at [251, 167] on select "Age Under [DEMOGRAPHIC_DATA] [DEMOGRAPHIC_DATA] [DEMOGRAPHIC_DATA] [DEMOGRAPHIC…" at bounding box center [373, 186] width 245 height 38
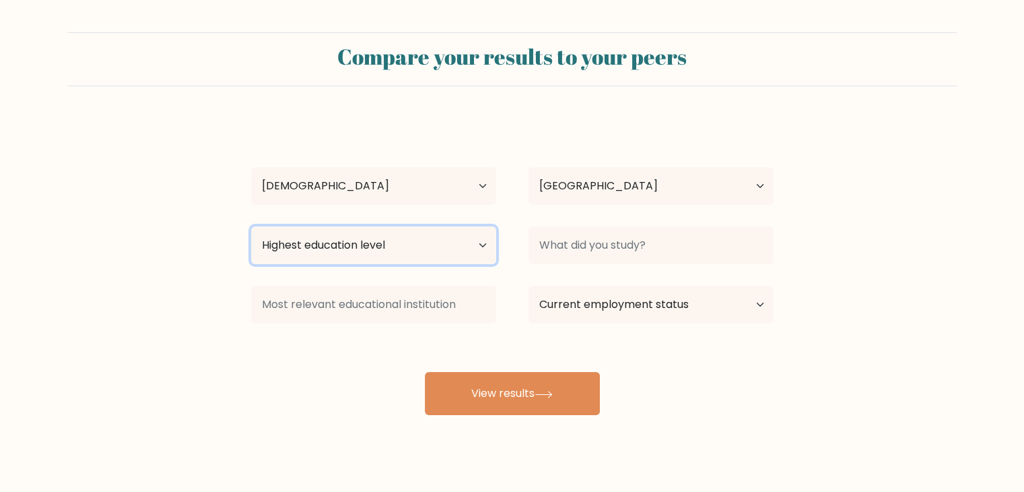
drag, startPoint x: 452, startPoint y: 258, endPoint x: 451, endPoint y: 265, distance: 6.9
click at [451, 265] on div "Highest education level No schooling Primary Lower Secondary Upper Secondary Oc…" at bounding box center [373, 245] width 277 height 48
select select "bachelors_degree"
click at [251, 226] on select "Highest education level No schooling Primary Lower Secondary Upper Secondary Oc…" at bounding box center [373, 245] width 245 height 38
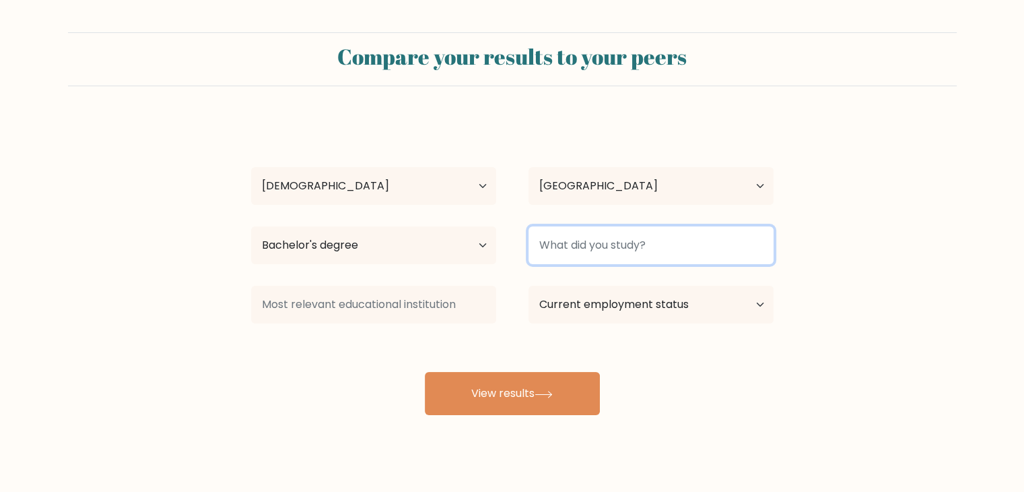
click at [590, 242] on input at bounding box center [651, 245] width 245 height 38
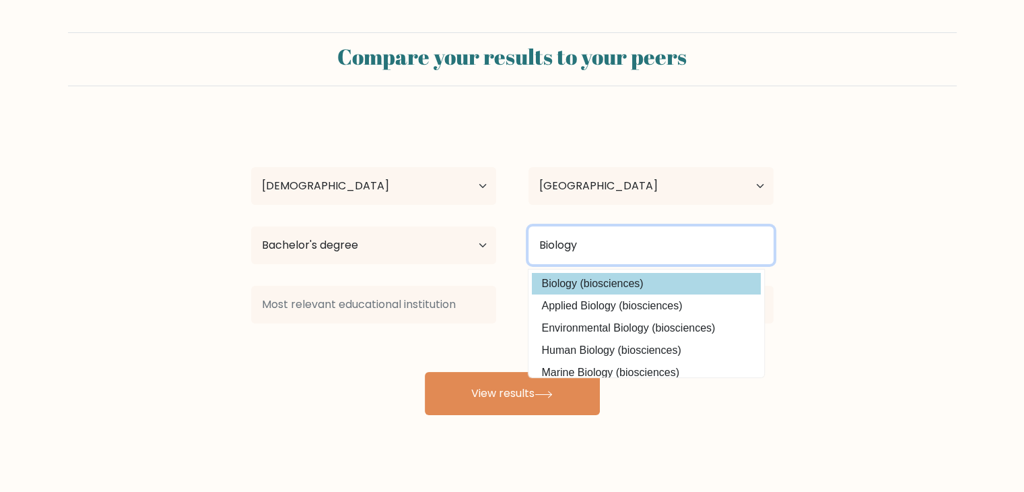
type input "Biology"
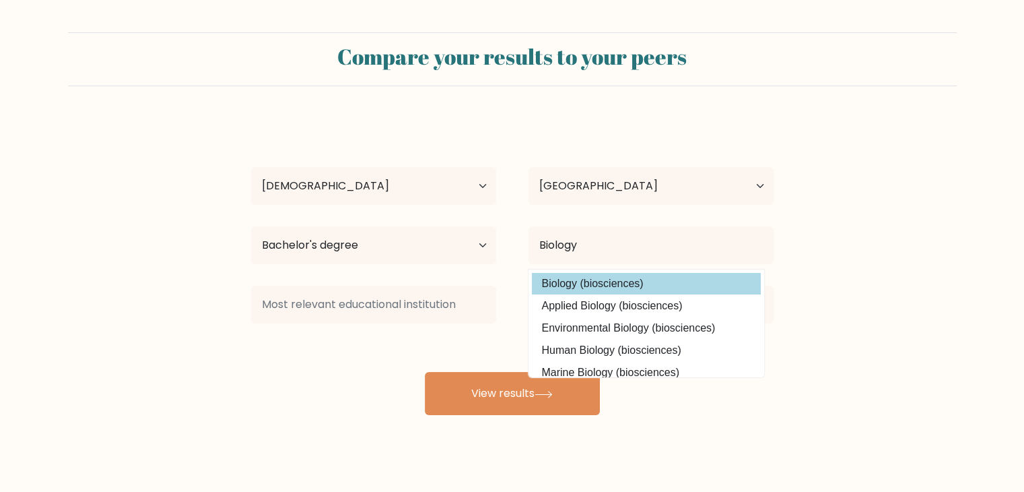
click at [578, 283] on div "Samuel Fawaz Age Under 18 years old 18-24 years old 25-34 years old 35-44 years…" at bounding box center [512, 267] width 539 height 296
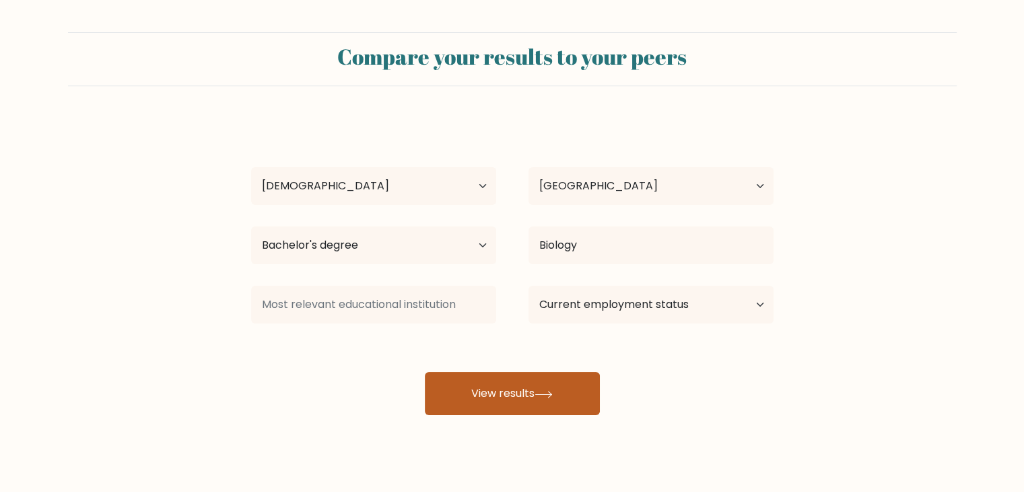
click at [513, 393] on button "View results" at bounding box center [512, 393] width 175 height 43
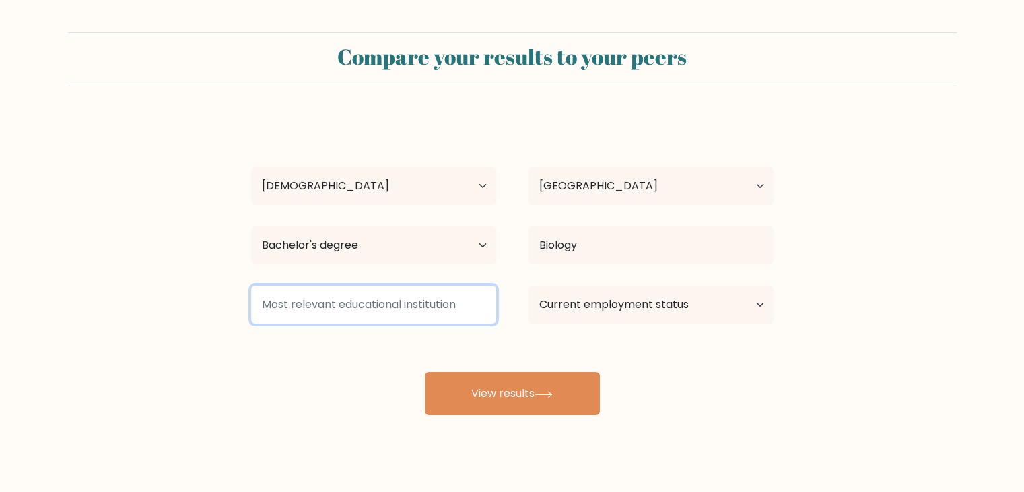
click at [378, 308] on input at bounding box center [373, 305] width 245 height 38
click at [357, 293] on input at bounding box center [373, 305] width 245 height 38
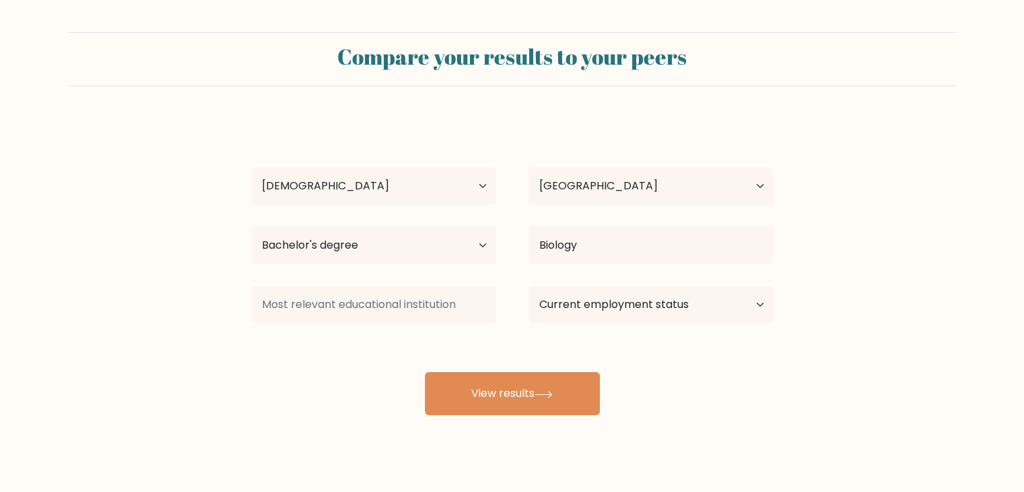
click at [253, 354] on div "Samuel Fawaz Age Under 18 years old 18-24 years old 25-34 years old 35-44 years…" at bounding box center [512, 267] width 539 height 296
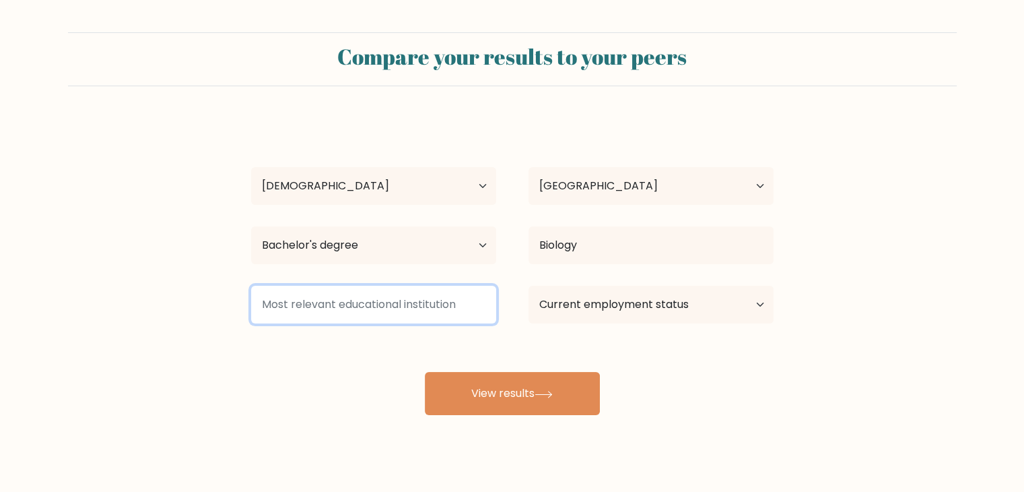
click at [300, 314] on input at bounding box center [373, 305] width 245 height 38
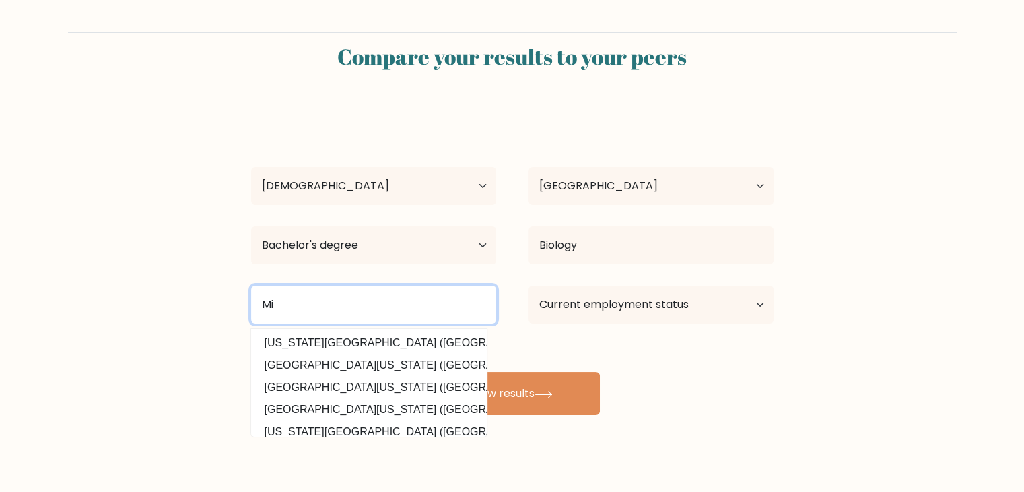
type input "M"
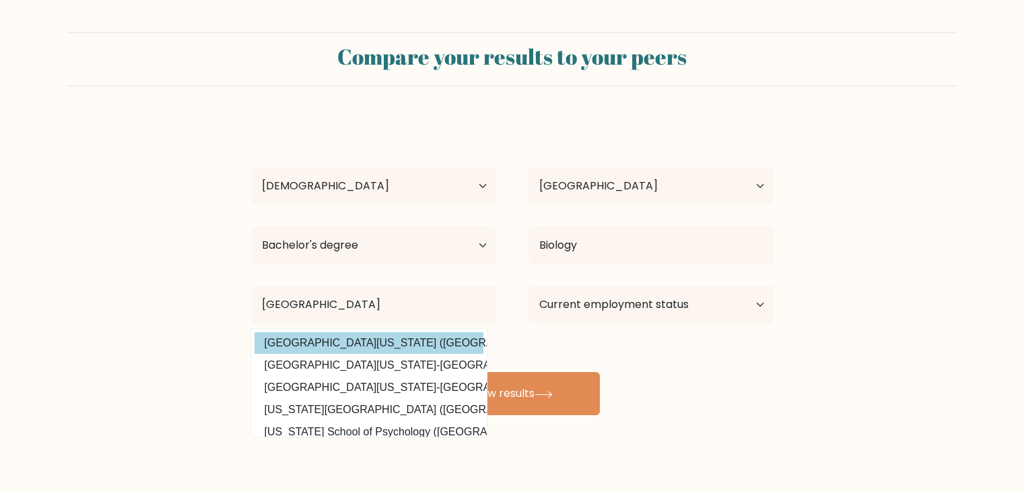
click at [336, 347] on option "University of Michigan (United States)" at bounding box center [369, 343] width 229 height 22
type input "[GEOGRAPHIC_DATA][US_STATE]"
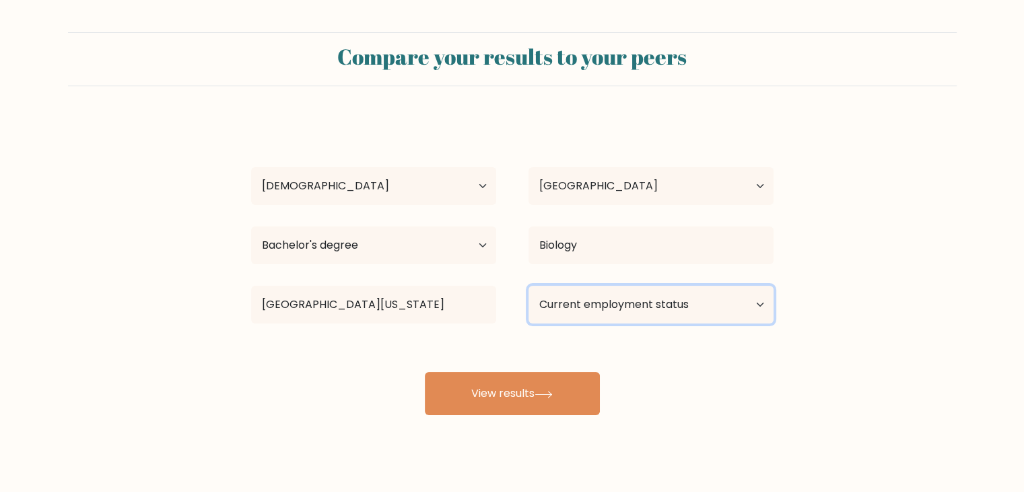
click at [579, 308] on select "Current employment status Employed Student Retired Other / prefer not to answer" at bounding box center [651, 305] width 245 height 38
select select "employed"
click at [529, 286] on select "Current employment status Employed Student Retired Other / prefer not to answer" at bounding box center [651, 305] width 245 height 38
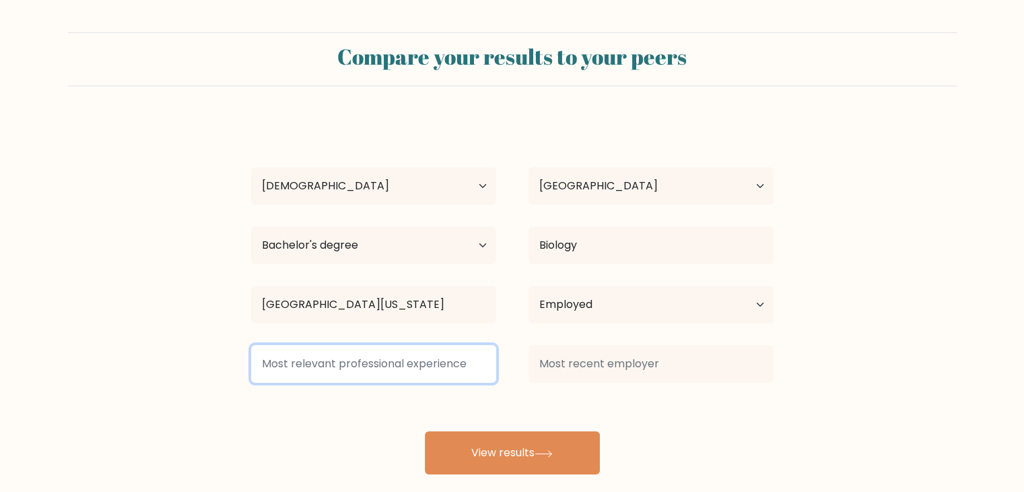
click at [375, 366] on input at bounding box center [373, 364] width 245 height 38
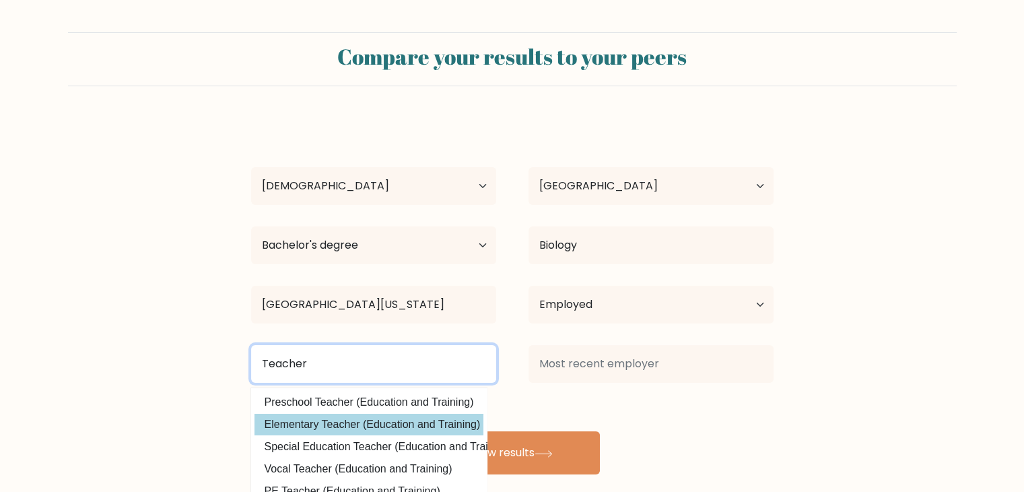
type input "Teacher"
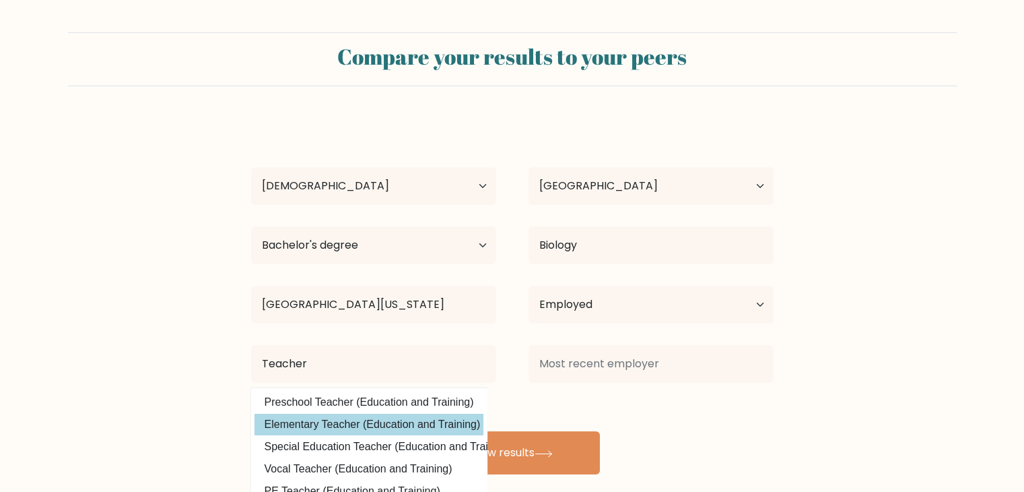
click at [331, 432] on div "Samuel Fawaz Age Under 18 years old 18-24 years old 25-34 years old 35-44 years…" at bounding box center [512, 297] width 539 height 356
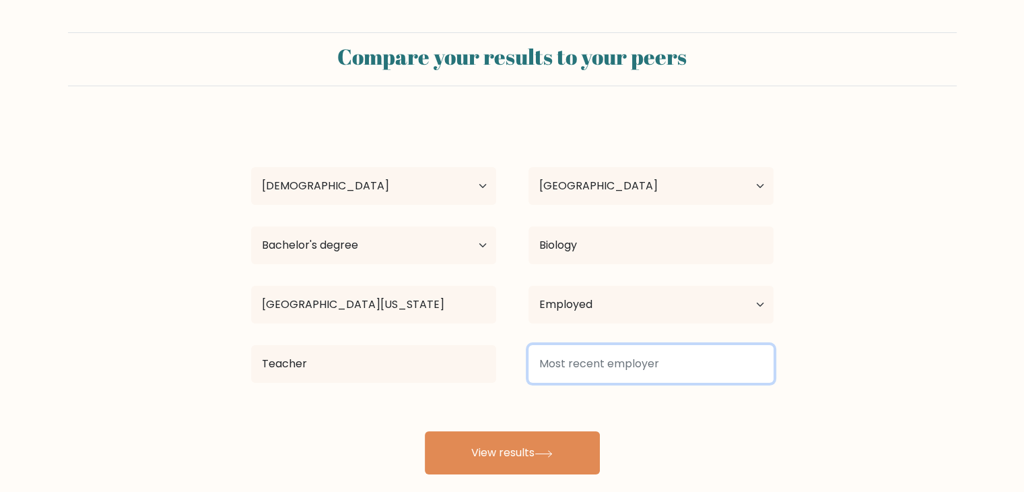
click at [624, 364] on input at bounding box center [651, 364] width 245 height 38
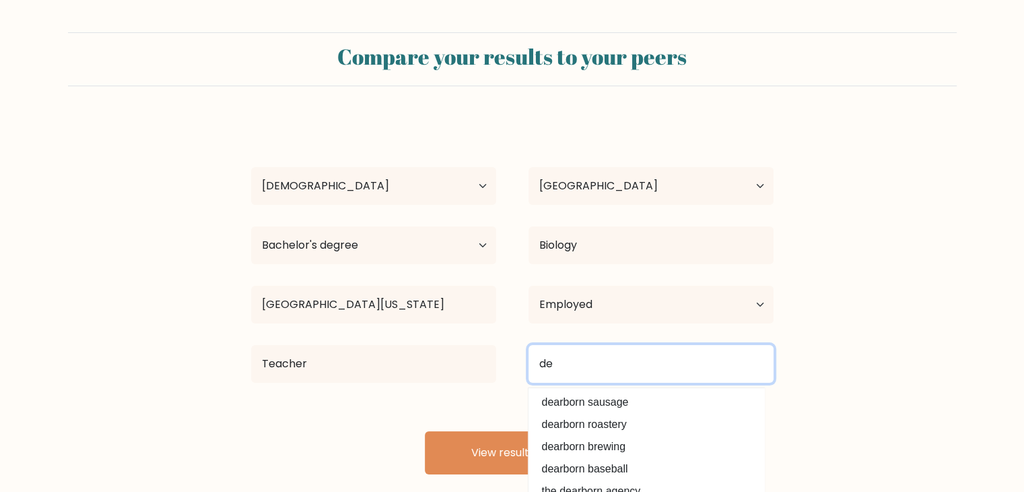
type input "d"
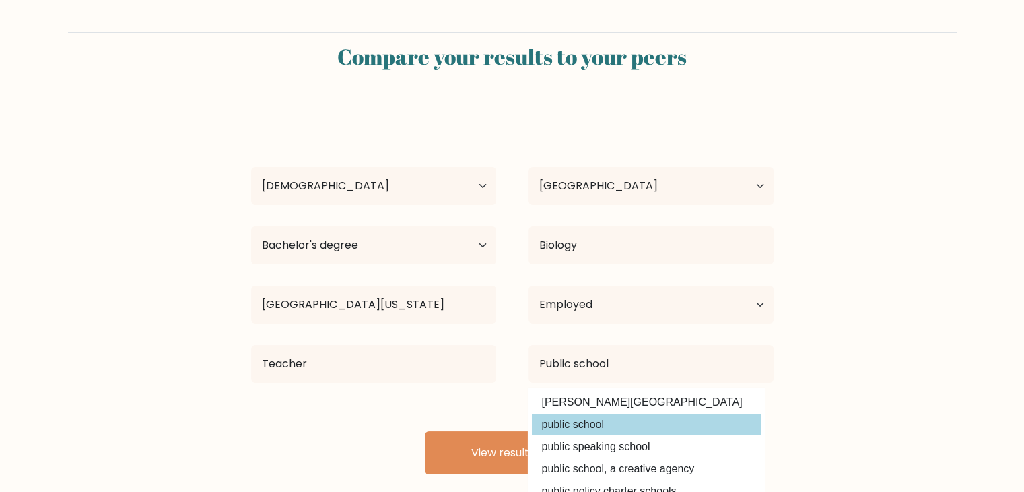
click at [593, 428] on option "public school" at bounding box center [646, 425] width 229 height 22
type input "public school"
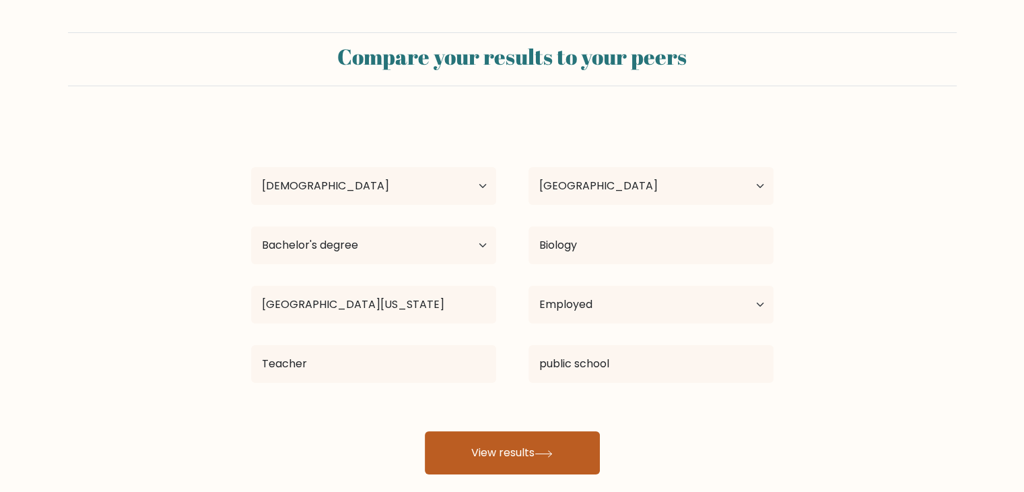
click at [519, 448] on button "View results" at bounding box center [512, 452] width 175 height 43
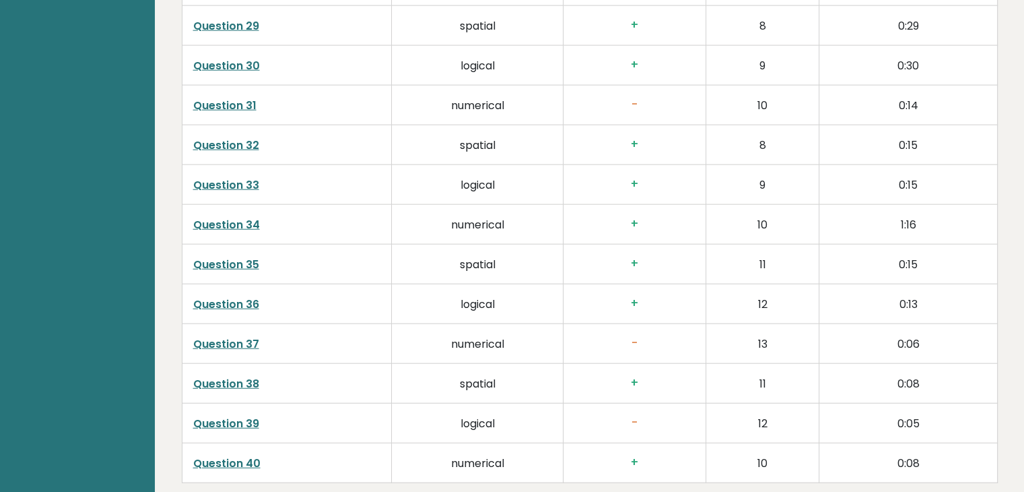
scroll to position [3478, 0]
